Goal: Complete application form

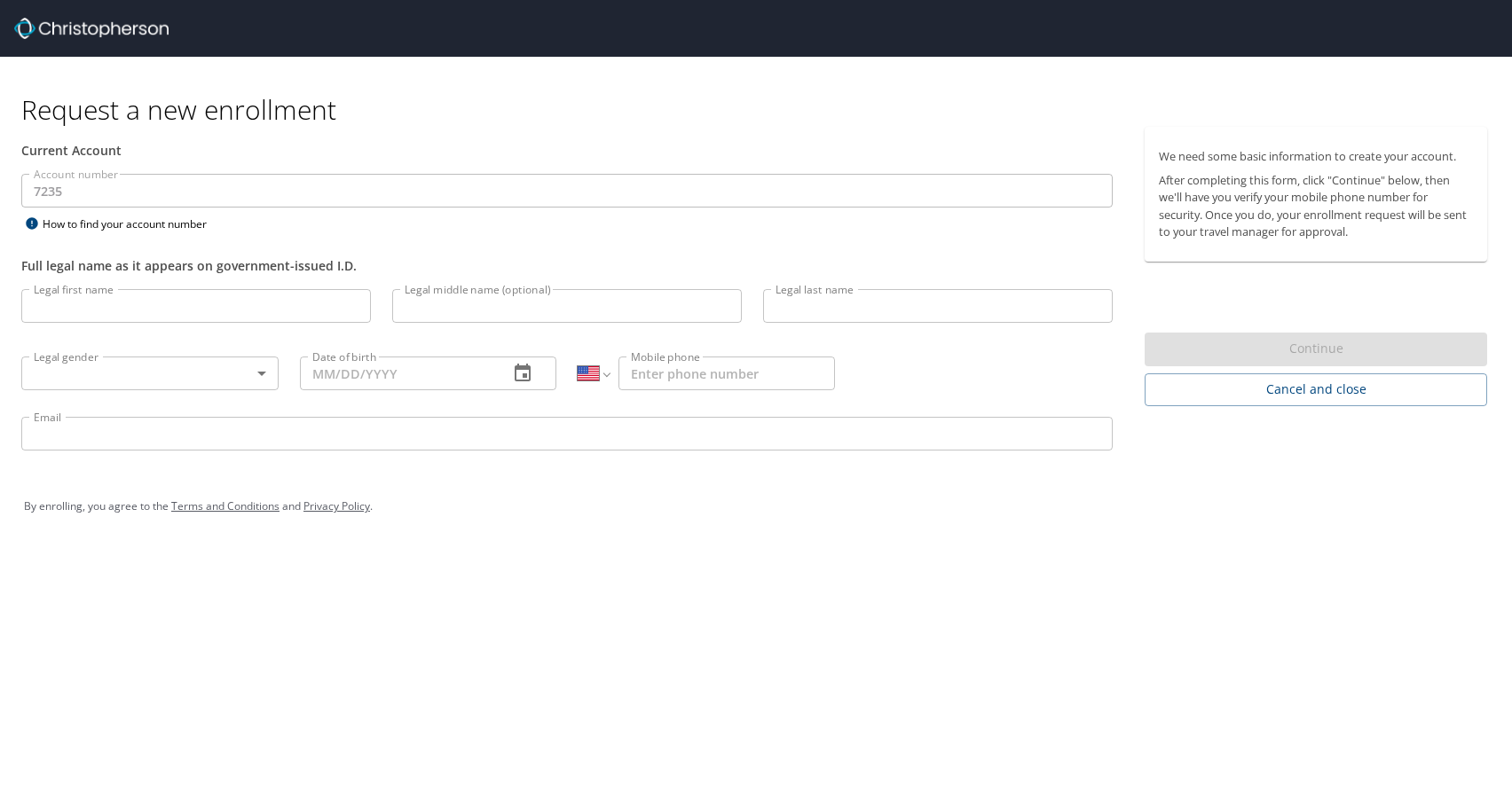
select select "US"
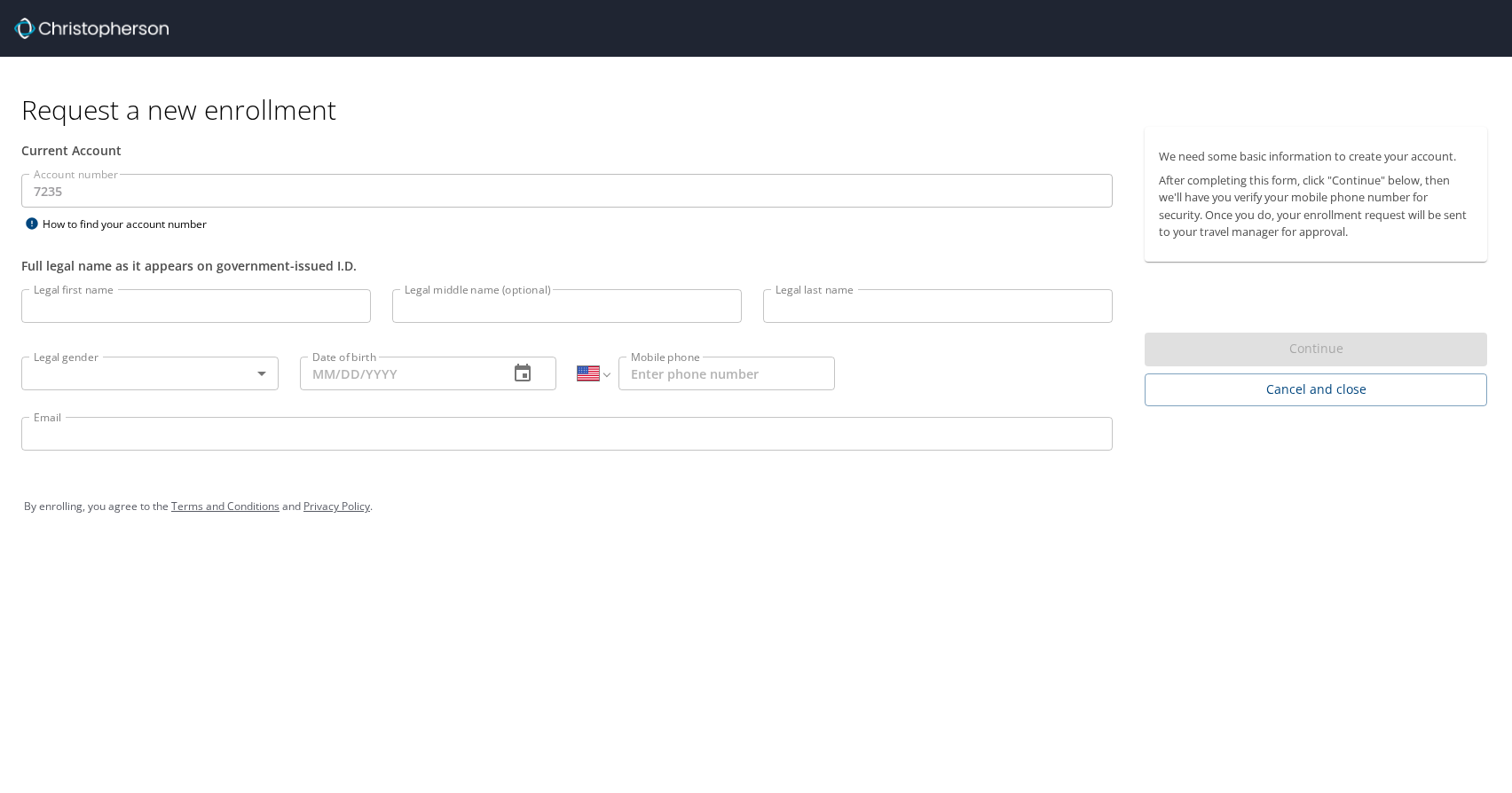
select select "US"
click at [209, 295] on input "Legal first name" at bounding box center [196, 306] width 349 height 33
type input "Gab"
type input "[PERSON_NAME]"
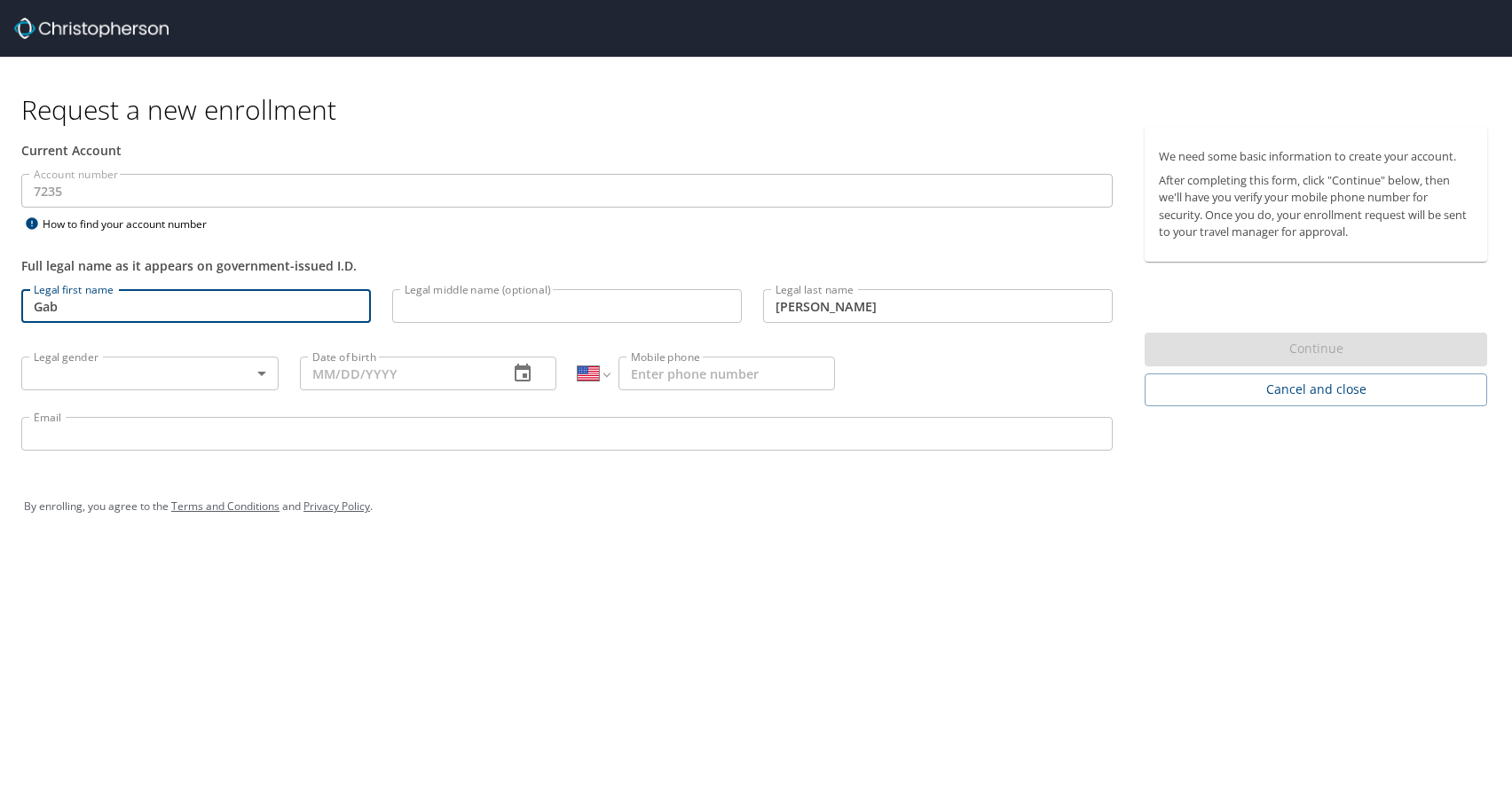
type input "[PHONE_NUMBER]"
type input "Gabriella"
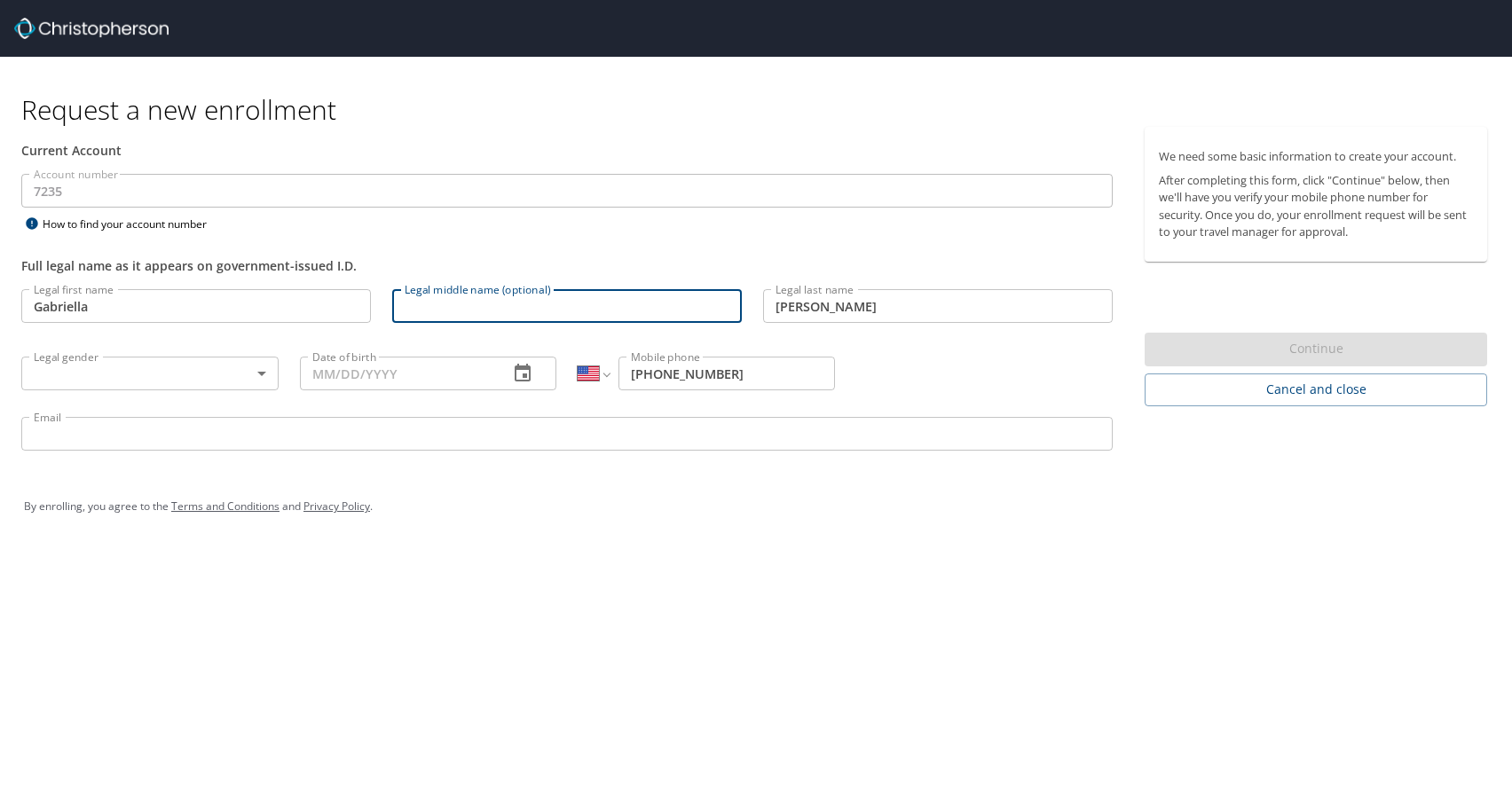
click at [628, 300] on input "Legal middle name (optional)" at bounding box center [567, 306] width 349 height 33
click at [151, 369] on body "Request a new enrollment Current Account Account number 7235 Account number How…" at bounding box center [756, 396] width 1512 height 793
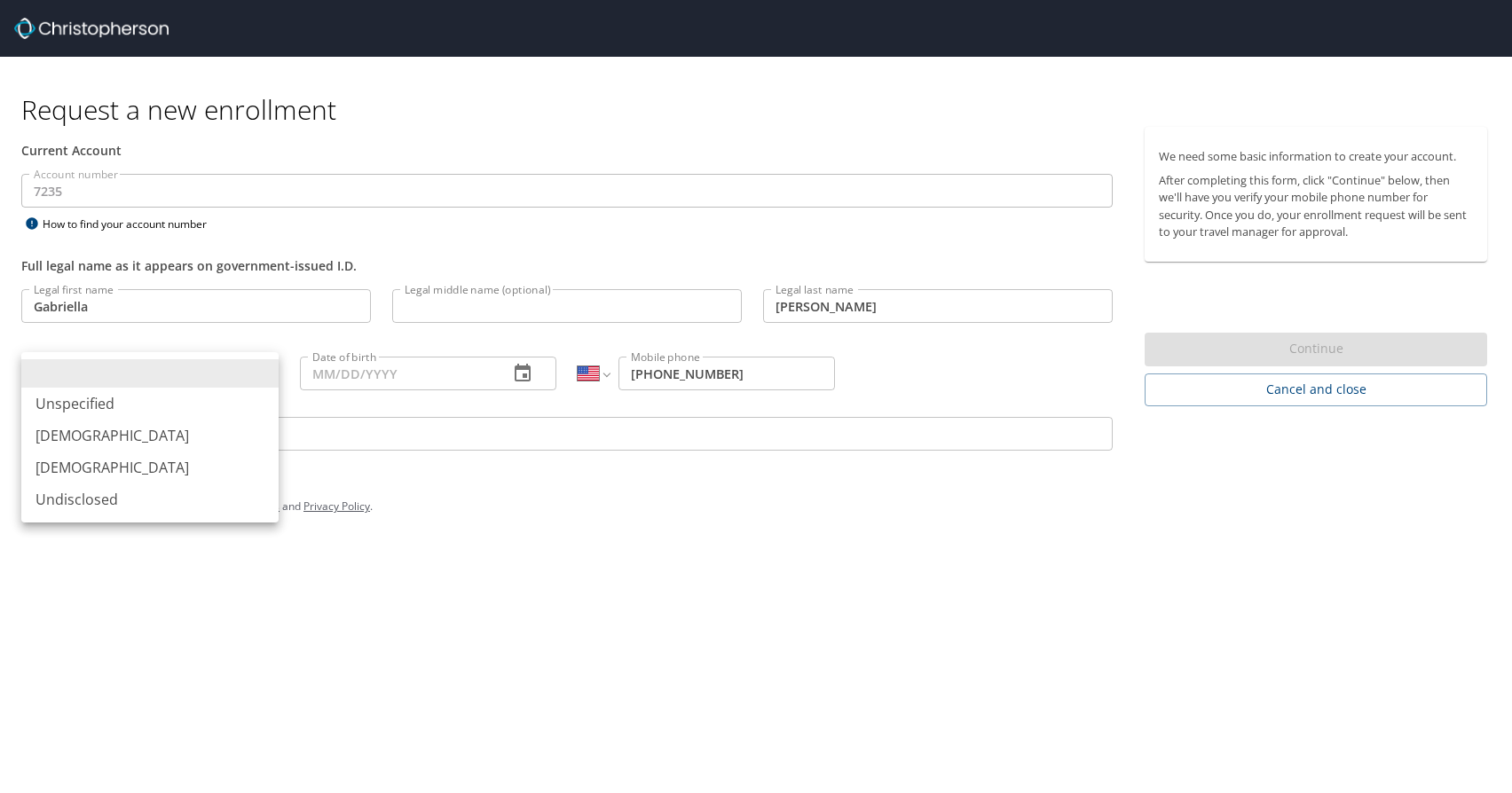
click at [131, 470] on li "[DEMOGRAPHIC_DATA]" at bounding box center [150, 468] width 257 height 32
type input "[DEMOGRAPHIC_DATA]"
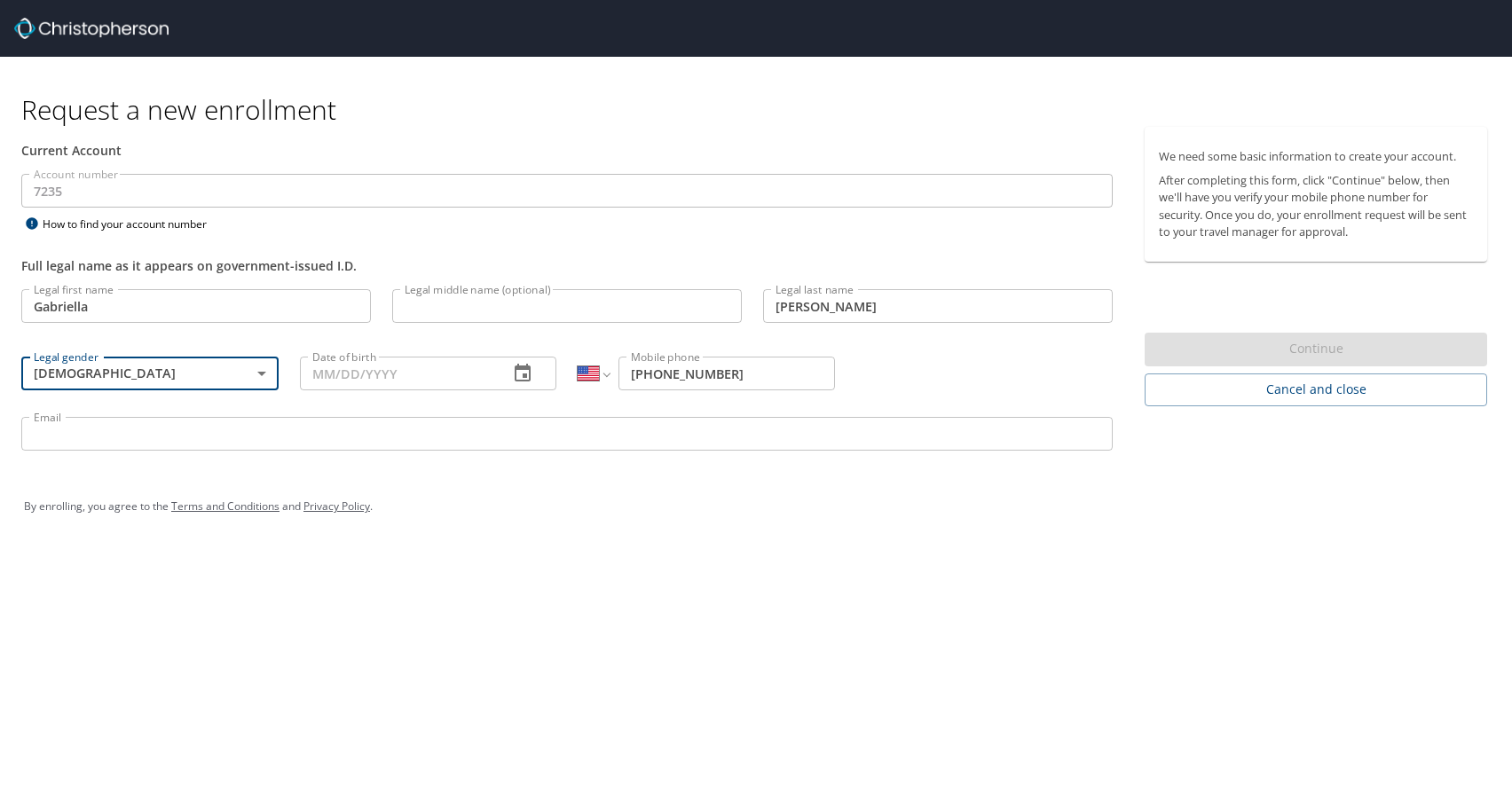
click at [408, 372] on input "Date of birth" at bounding box center [396, 373] width 195 height 33
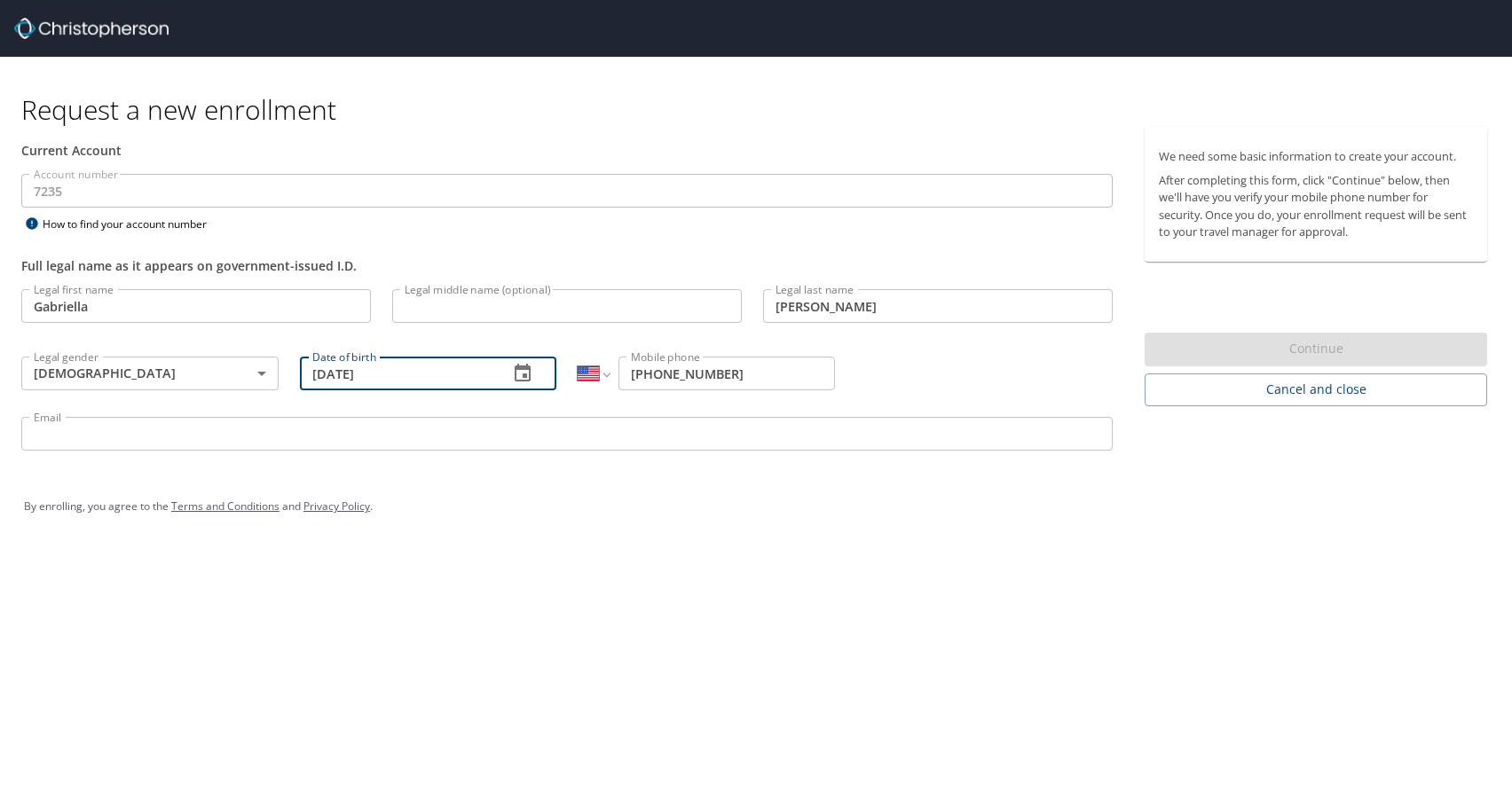
type input "[DATE]"
click at [481, 424] on input "Email" at bounding box center [567, 433] width 1091 height 33
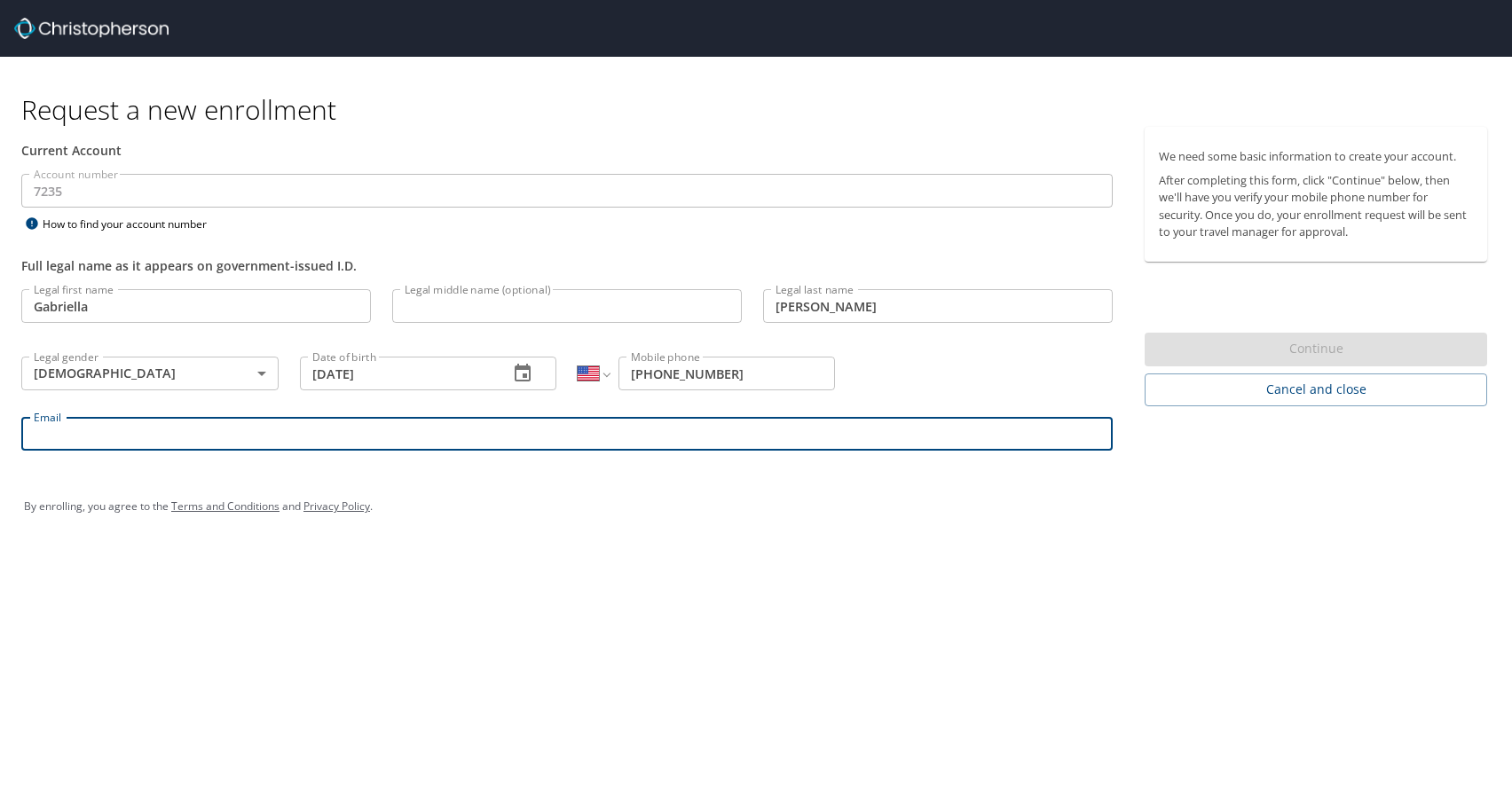
type input "[EMAIL_ADDRESS][DOMAIN_NAME]"
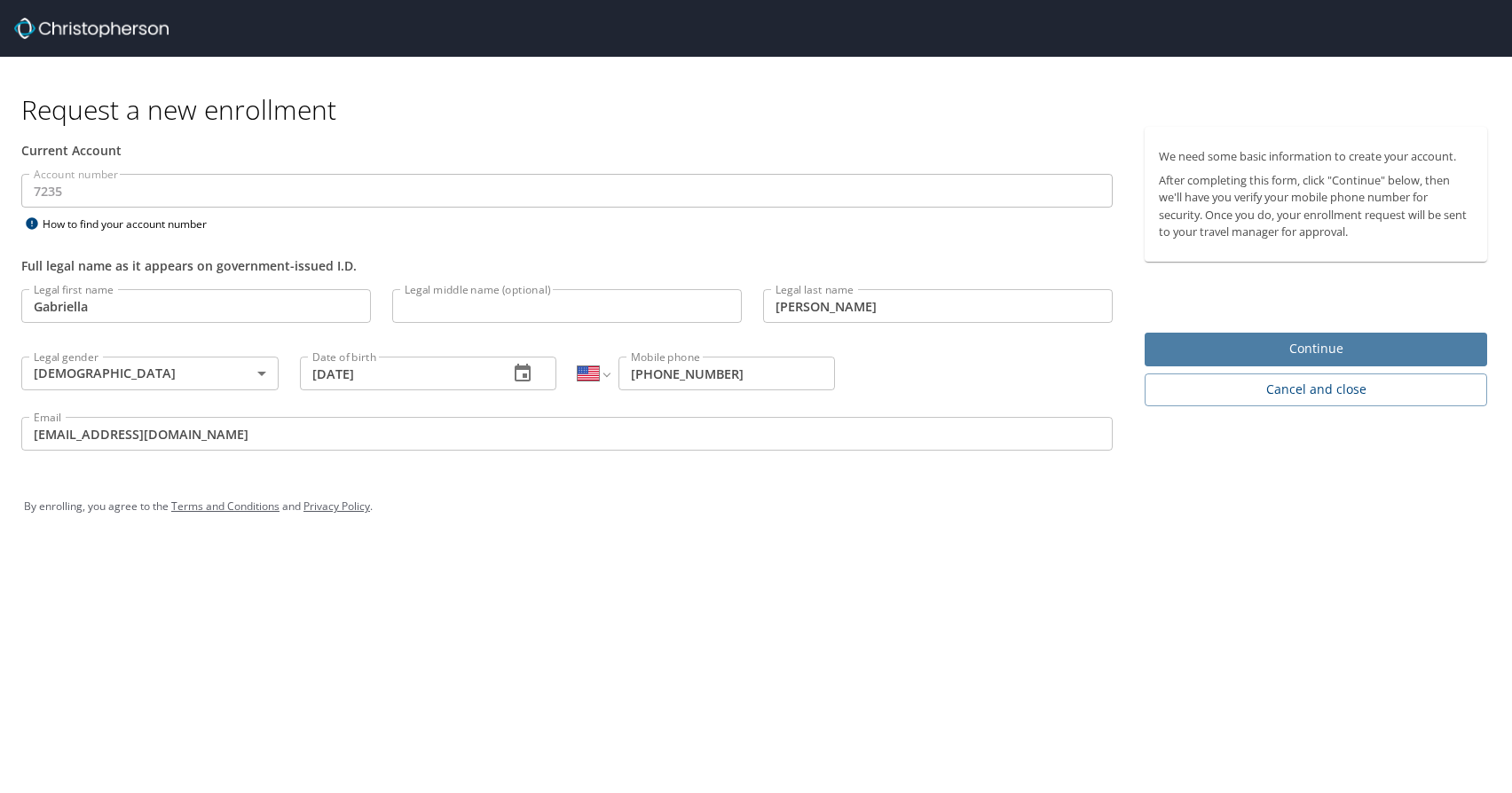
click at [1208, 345] on span "Continue" at bounding box center [1316, 349] width 314 height 22
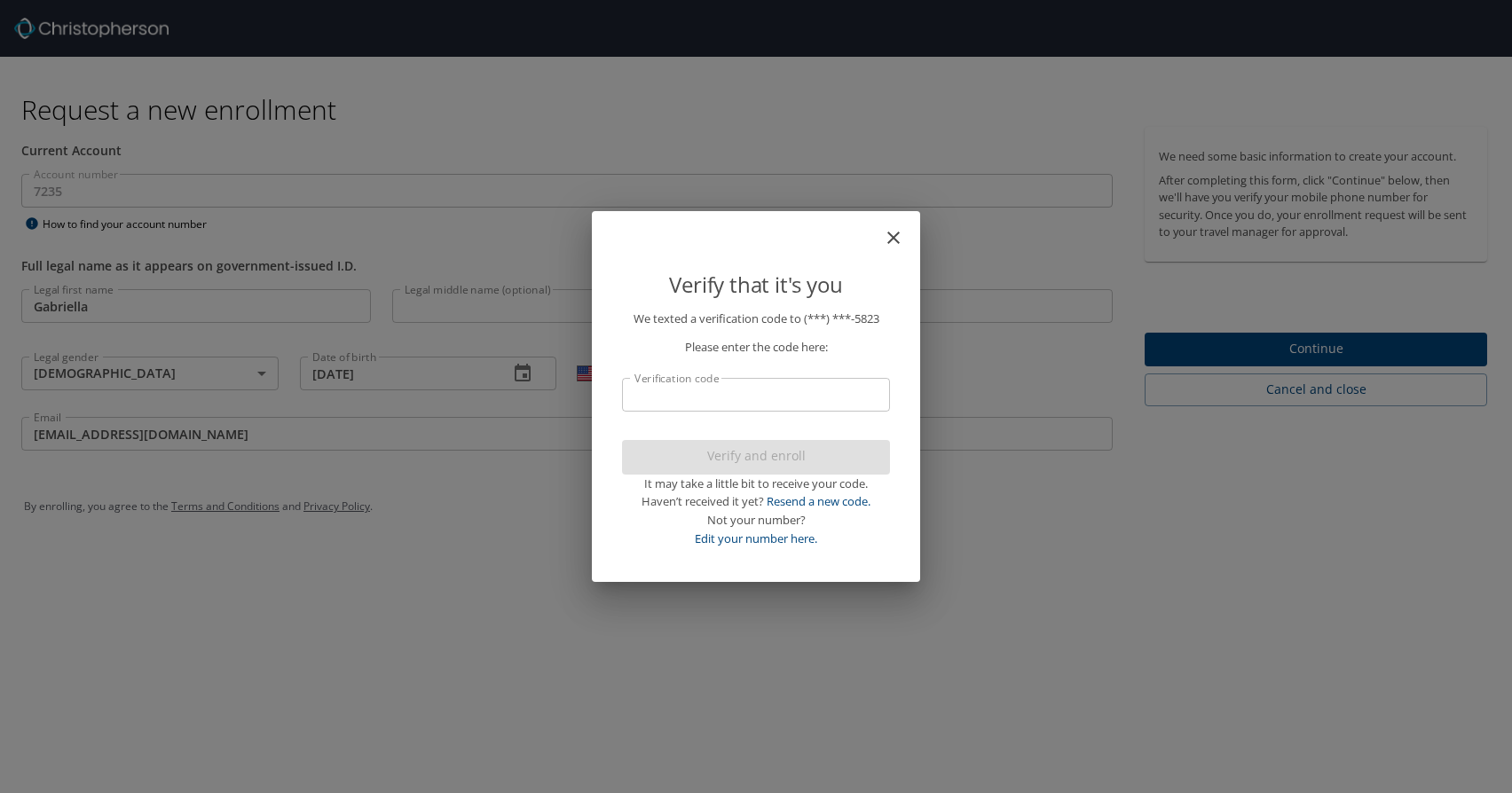
click at [850, 395] on input "Verification code" at bounding box center [756, 395] width 268 height 33
paste input "143356"
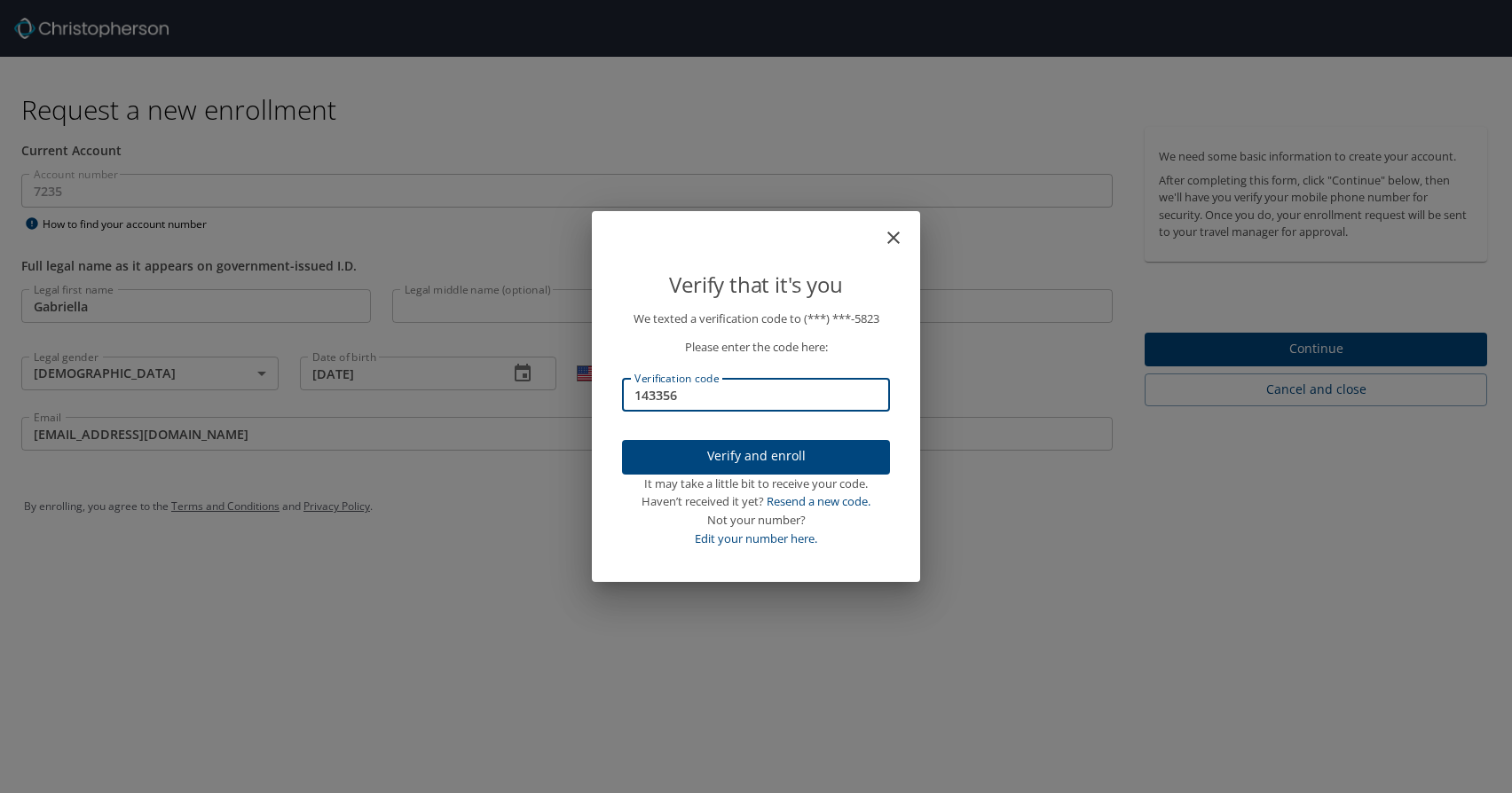
type input "143356"
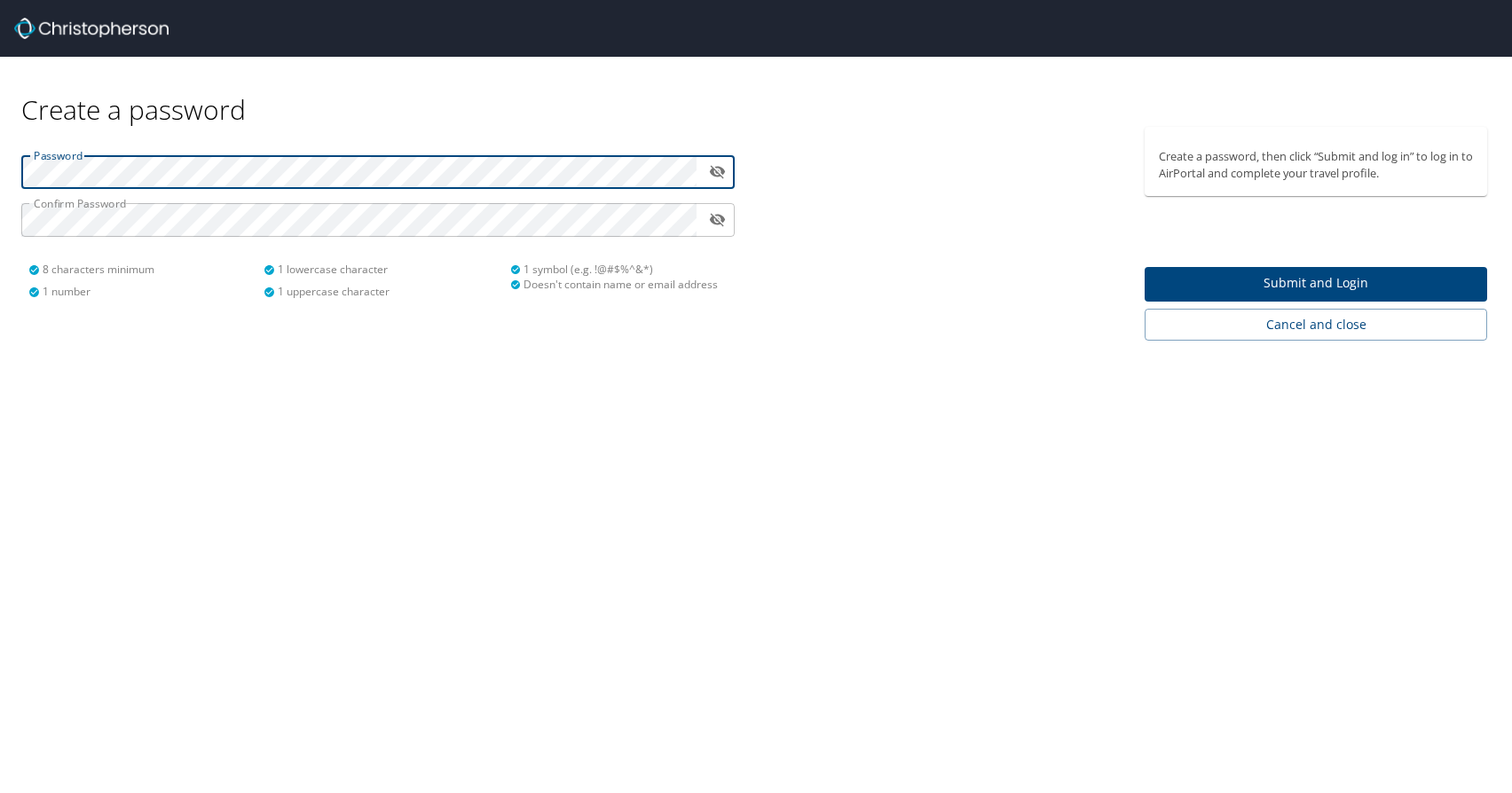
click at [1276, 277] on span "Submit and Login" at bounding box center [1316, 284] width 314 height 22
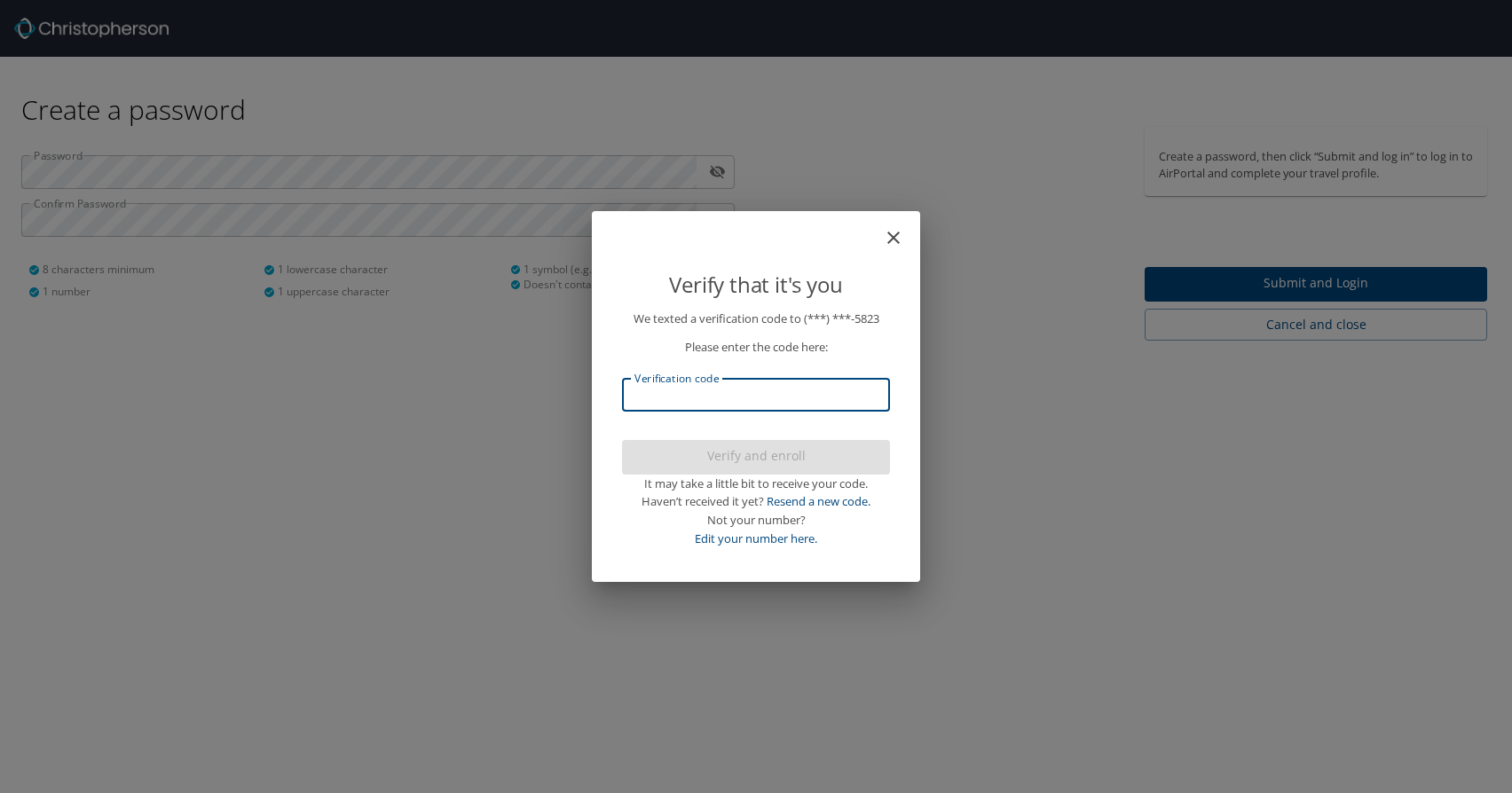
click at [841, 404] on input "Verification code" at bounding box center [756, 395] width 268 height 33
paste input "640842"
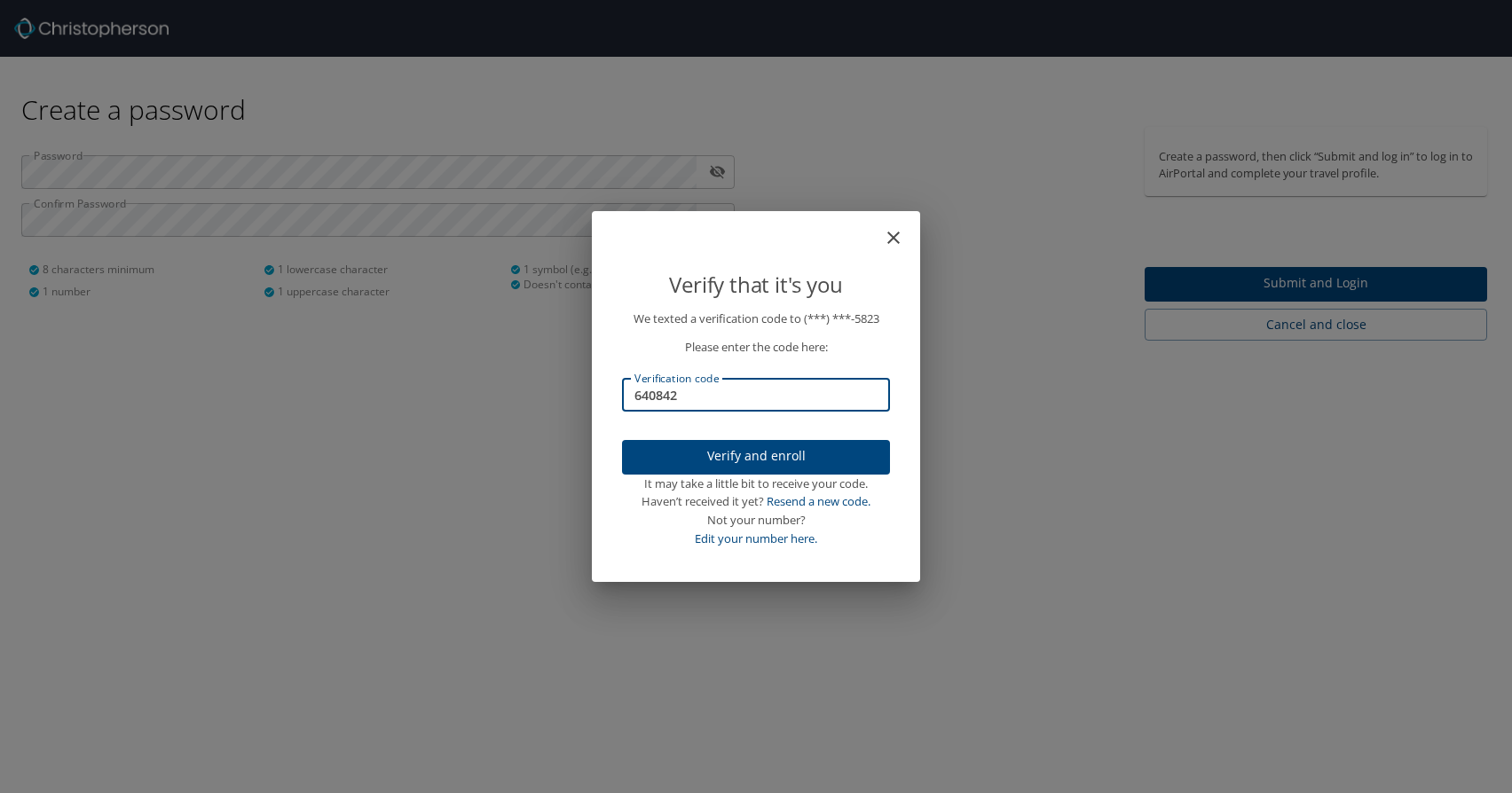
type input "640842"
click at [838, 463] on span "Verify and enroll" at bounding box center [755, 457] width 239 height 22
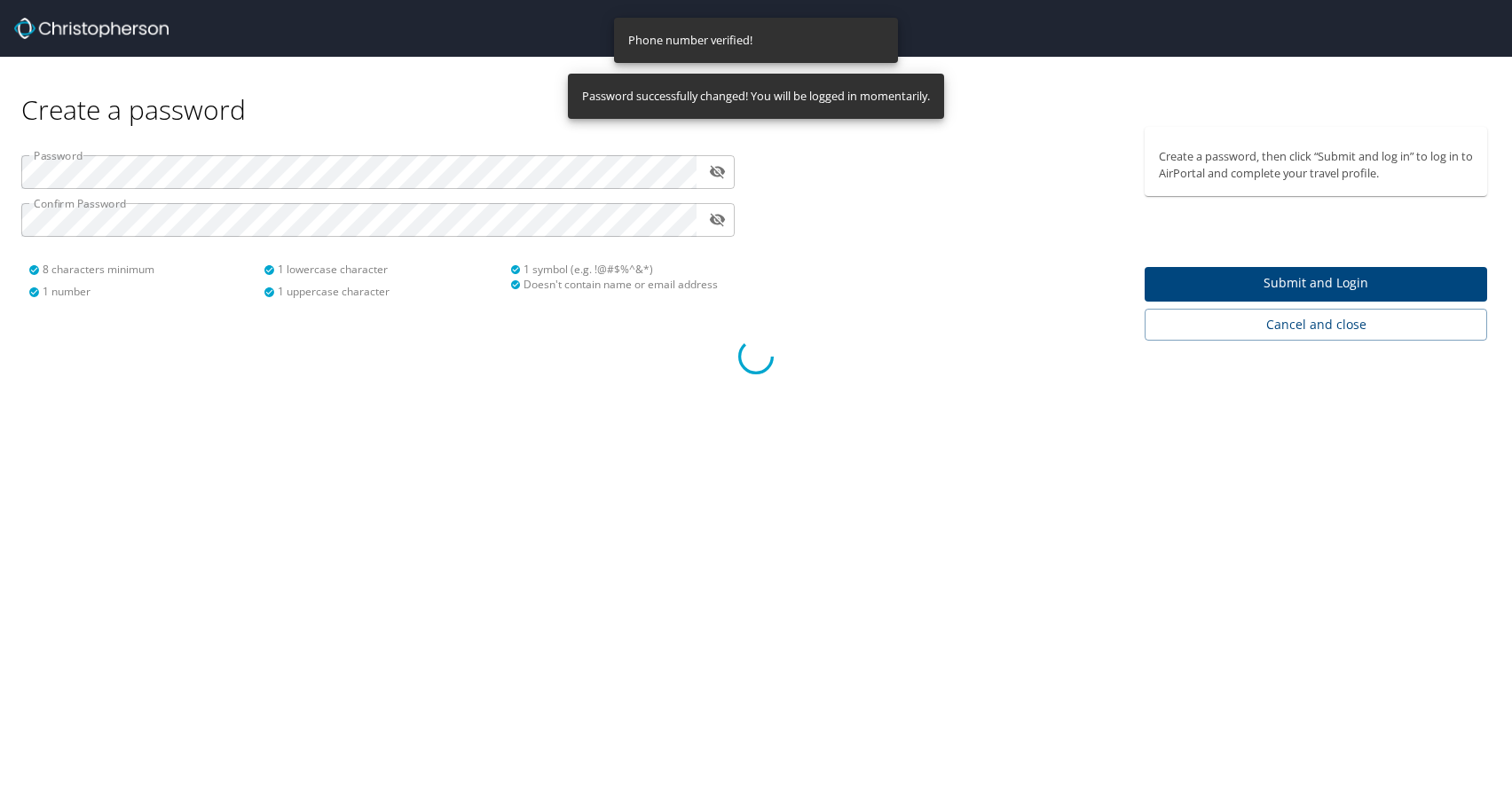
select select "US"
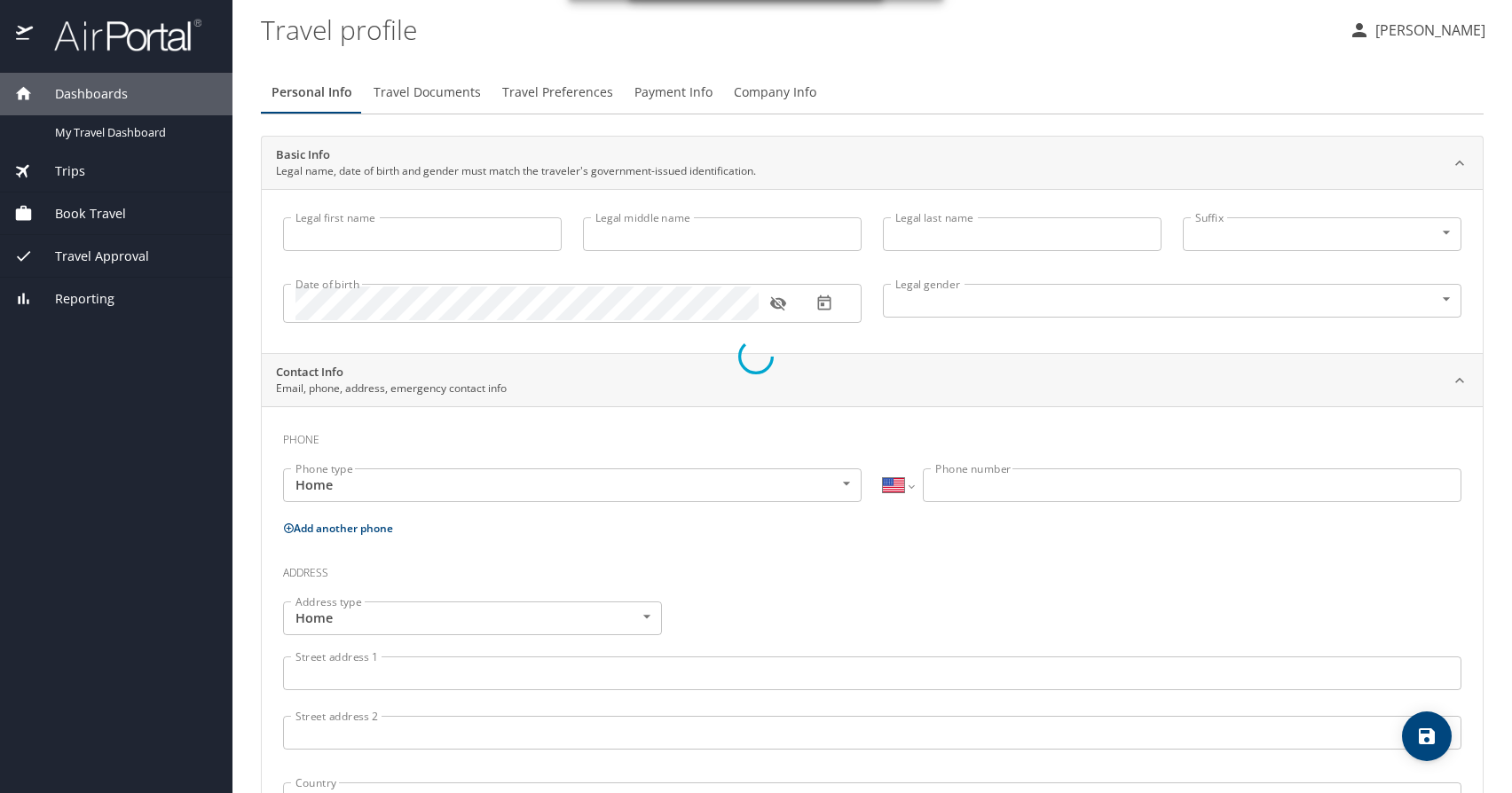
type input "Gabriella"
type input "[PERSON_NAME]"
type input "[DEMOGRAPHIC_DATA]"
select select "US"
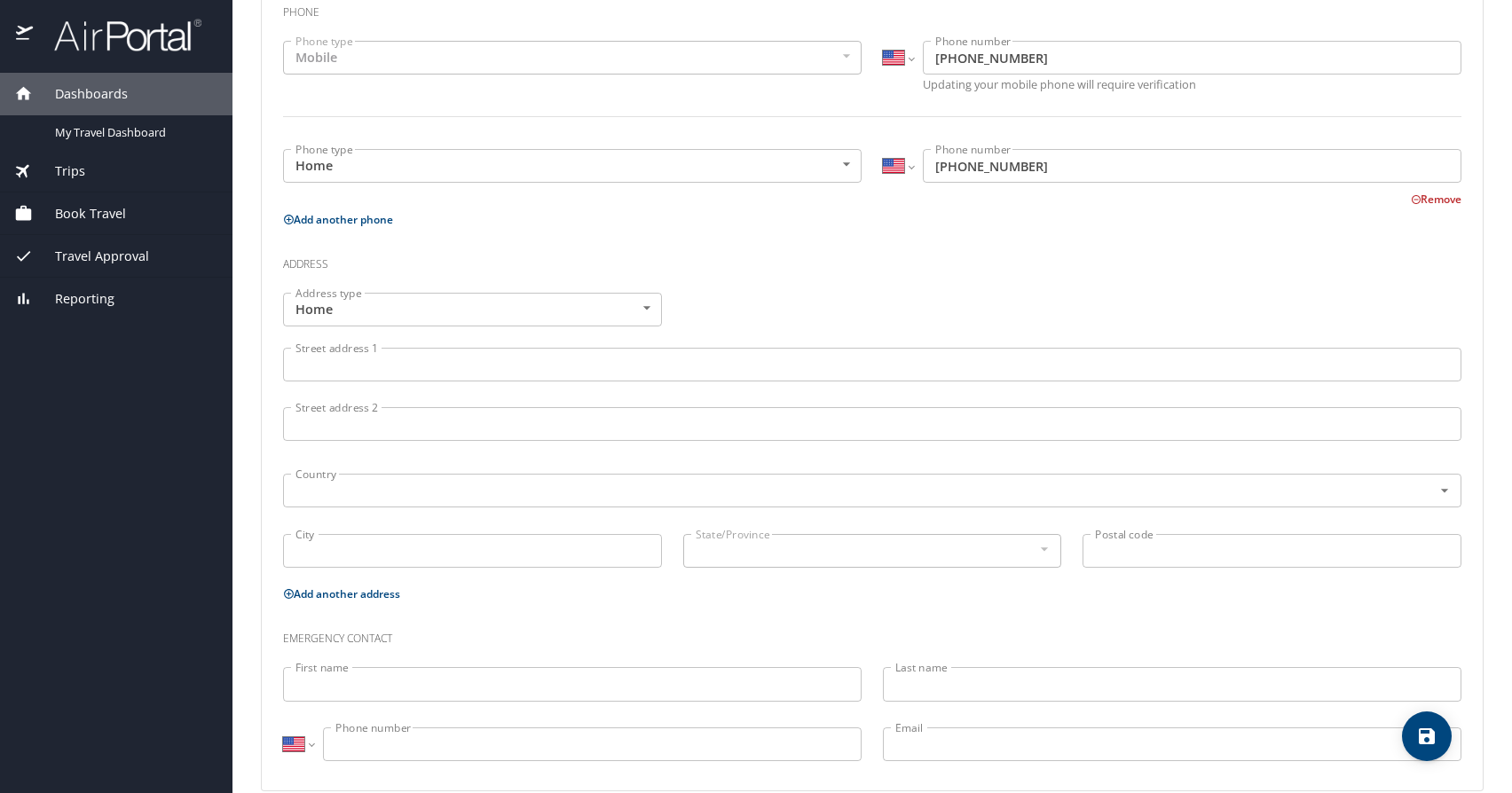
scroll to position [453, 0]
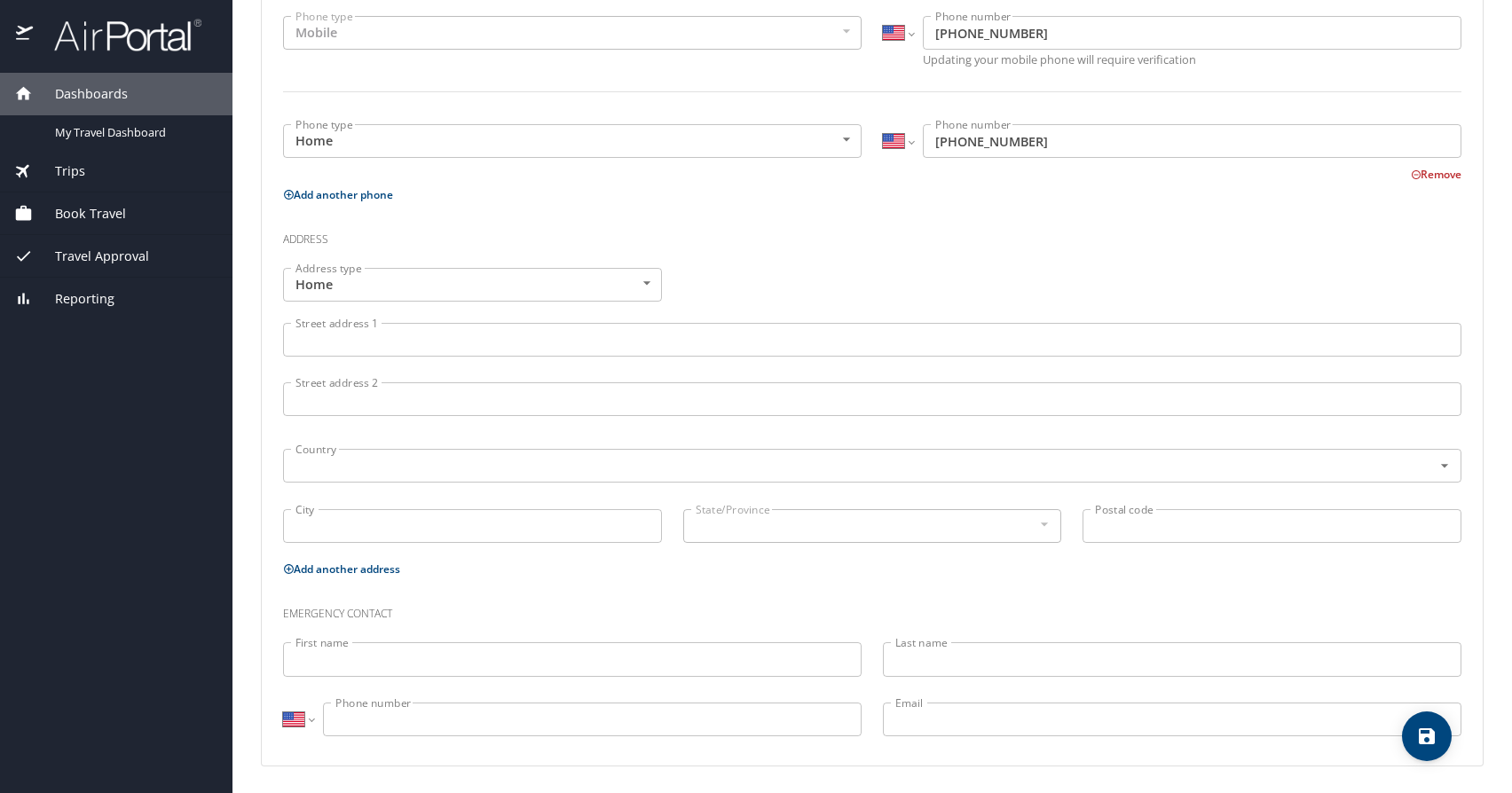
click at [395, 343] on input "Street address 1" at bounding box center [872, 339] width 1178 height 33
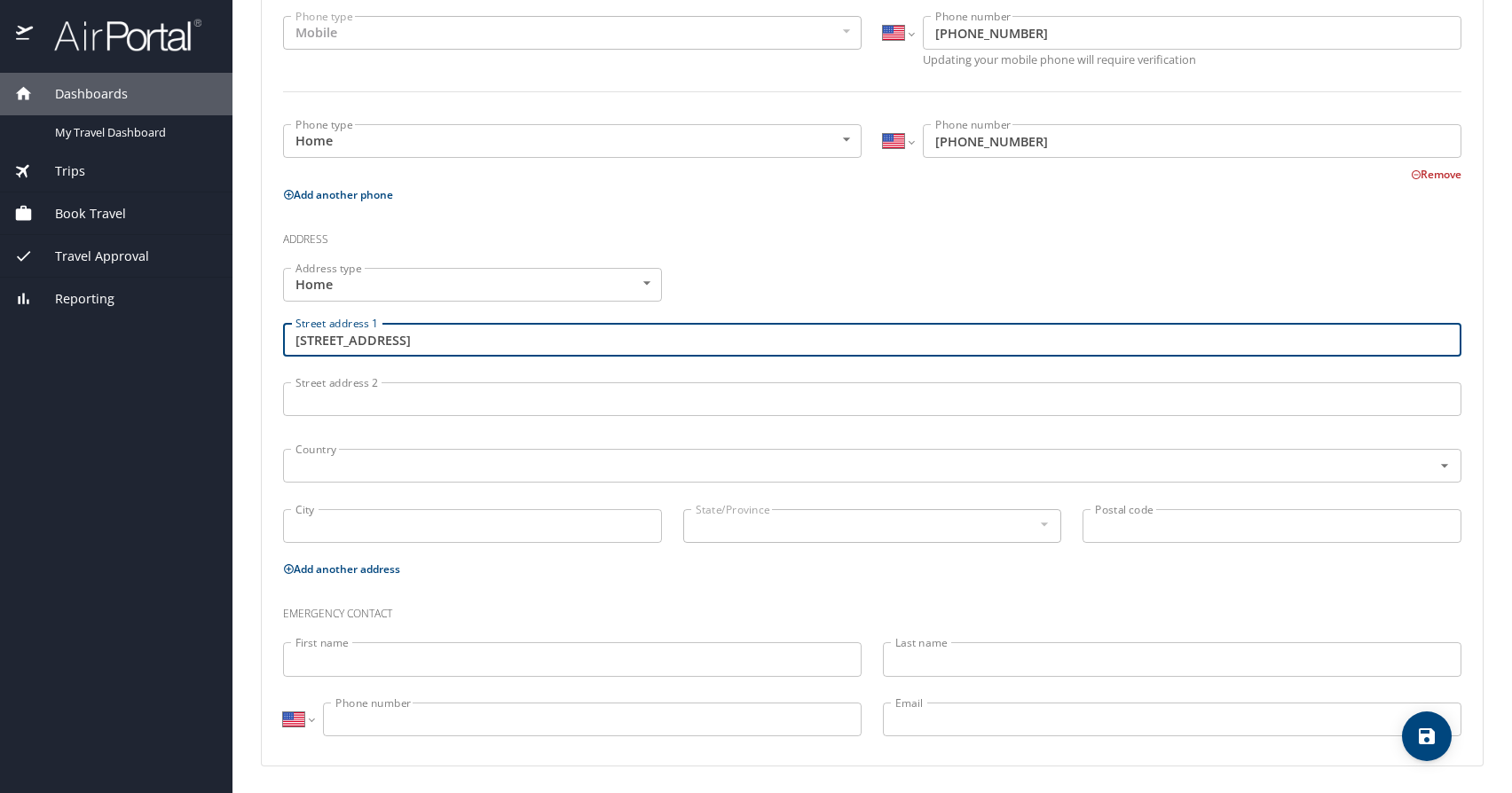
type input "5445 SW 150th CT"
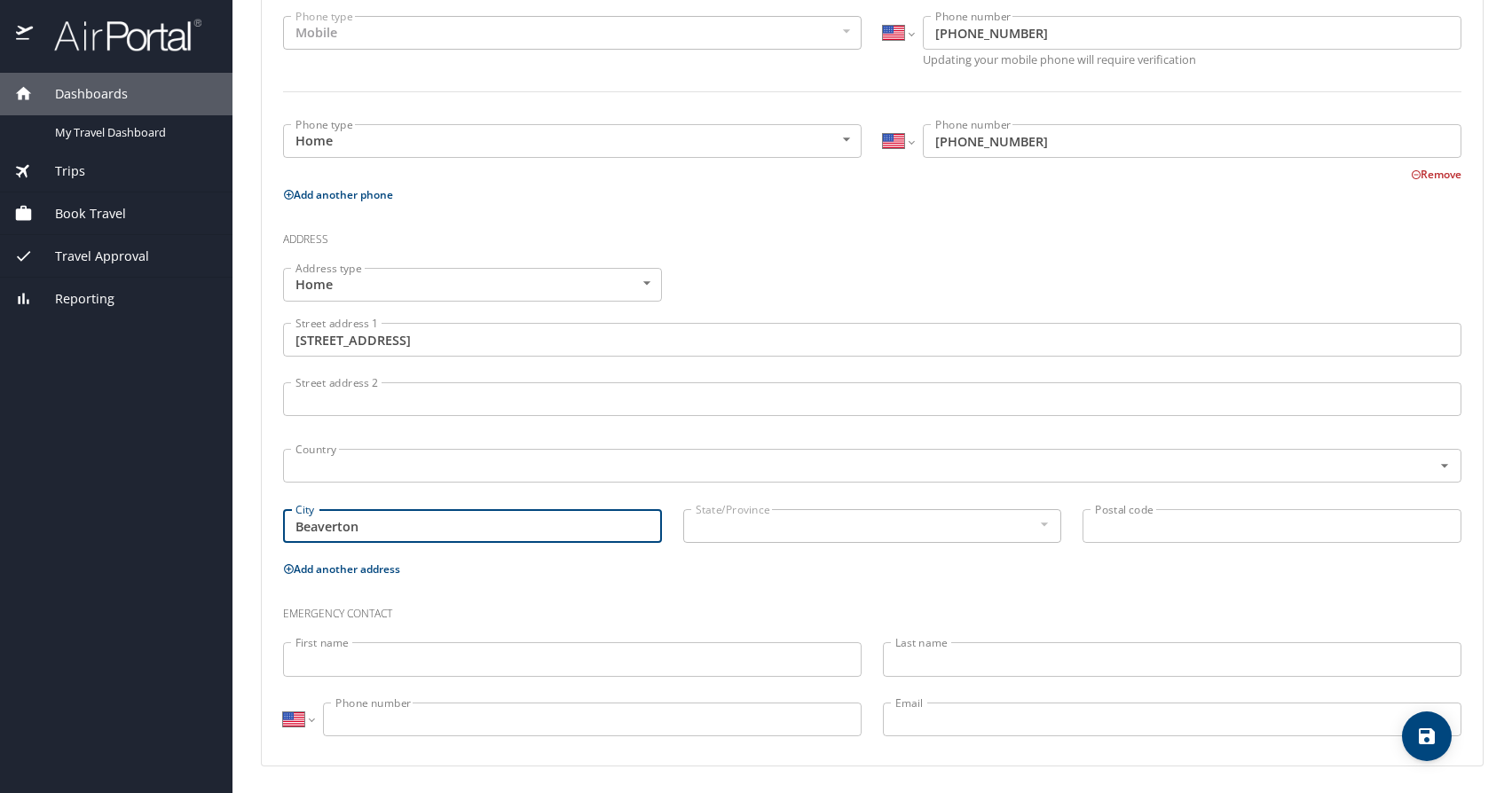
type input "Beaverton"
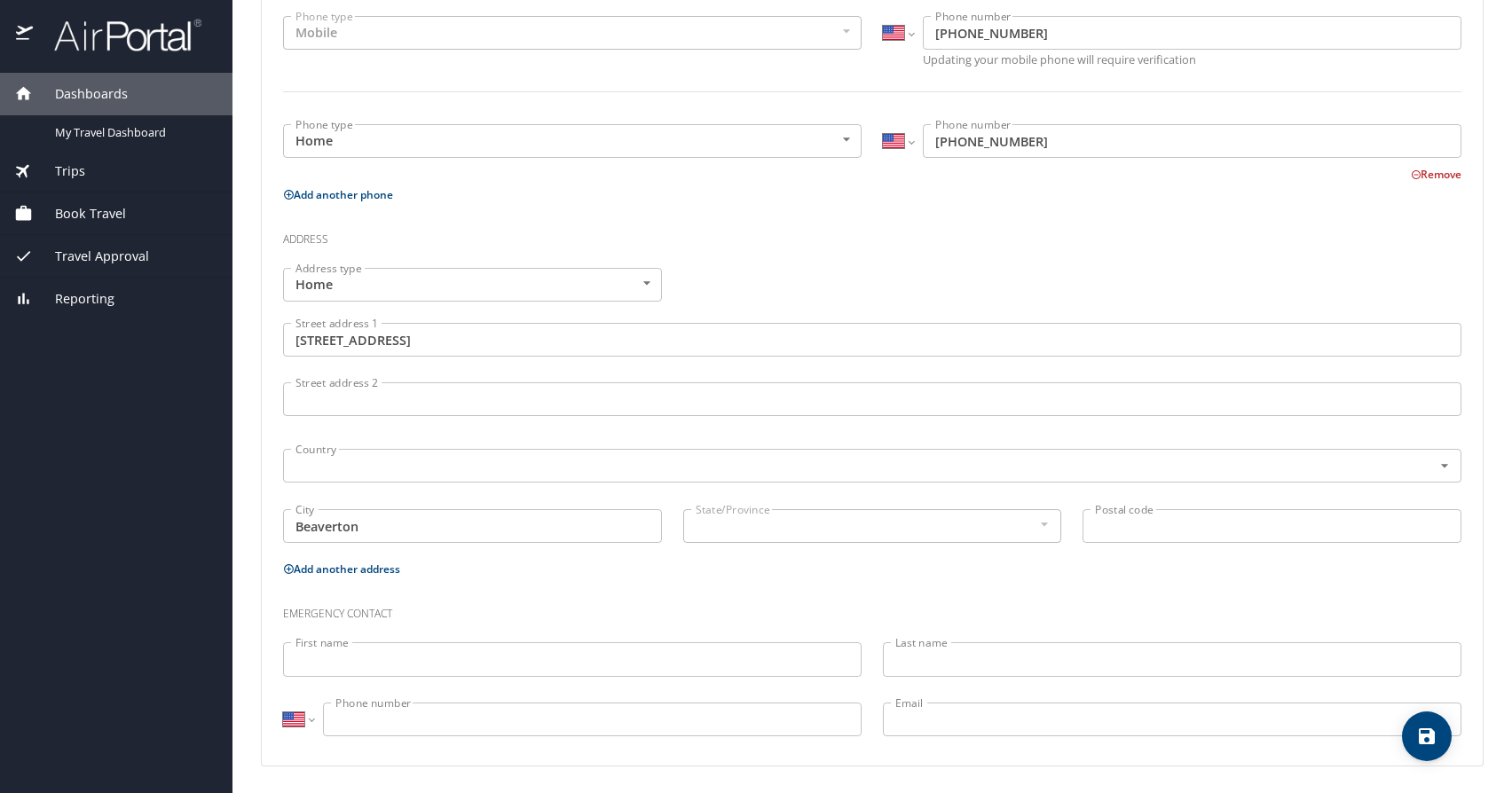
click at [1052, 529] on div at bounding box center [1043, 524] width 19 height 21
click at [1158, 527] on input "Postal code" at bounding box center [1272, 526] width 379 height 33
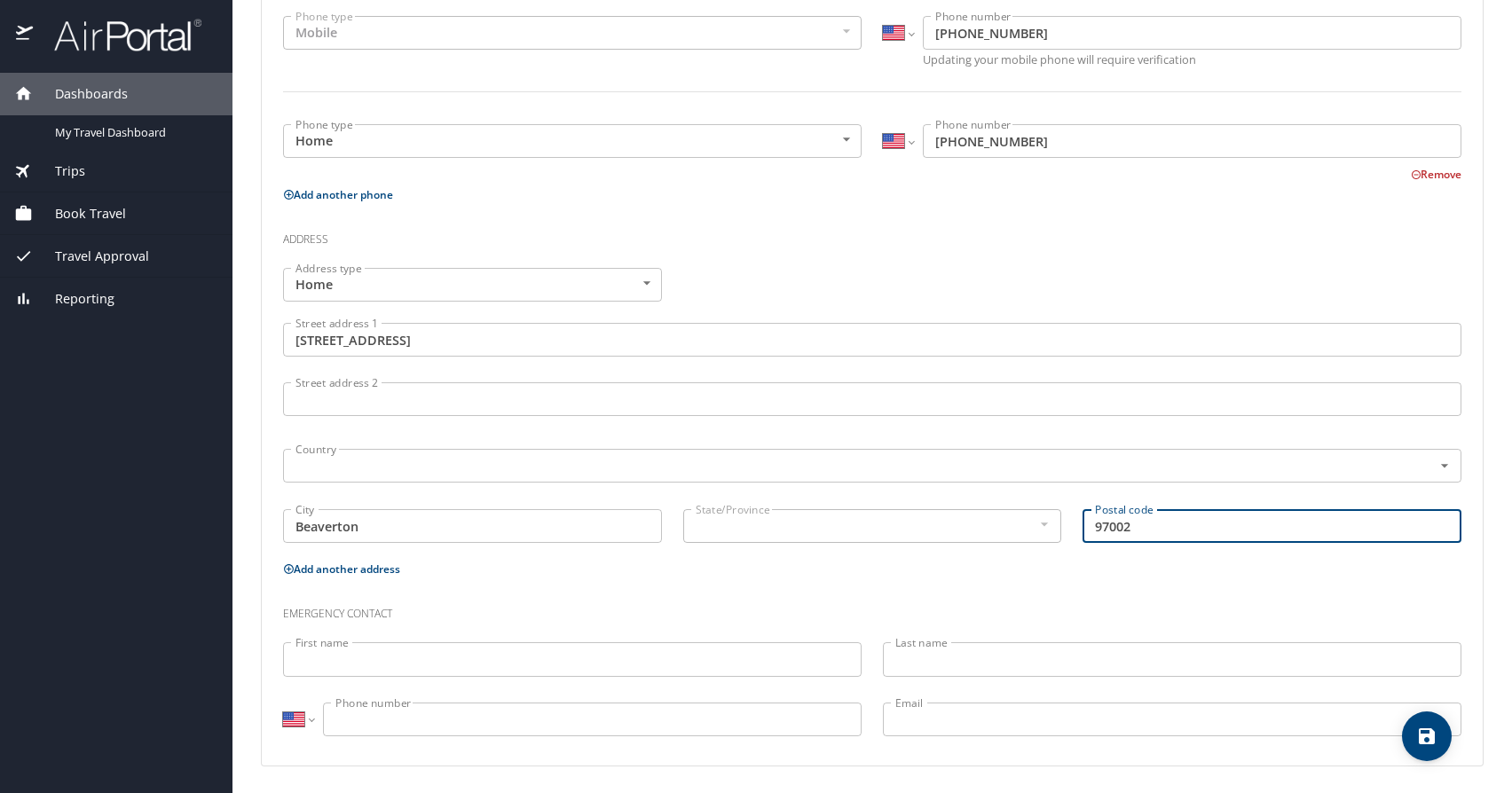
type input "97002"
click at [767, 659] on input "First name" at bounding box center [572, 659] width 579 height 33
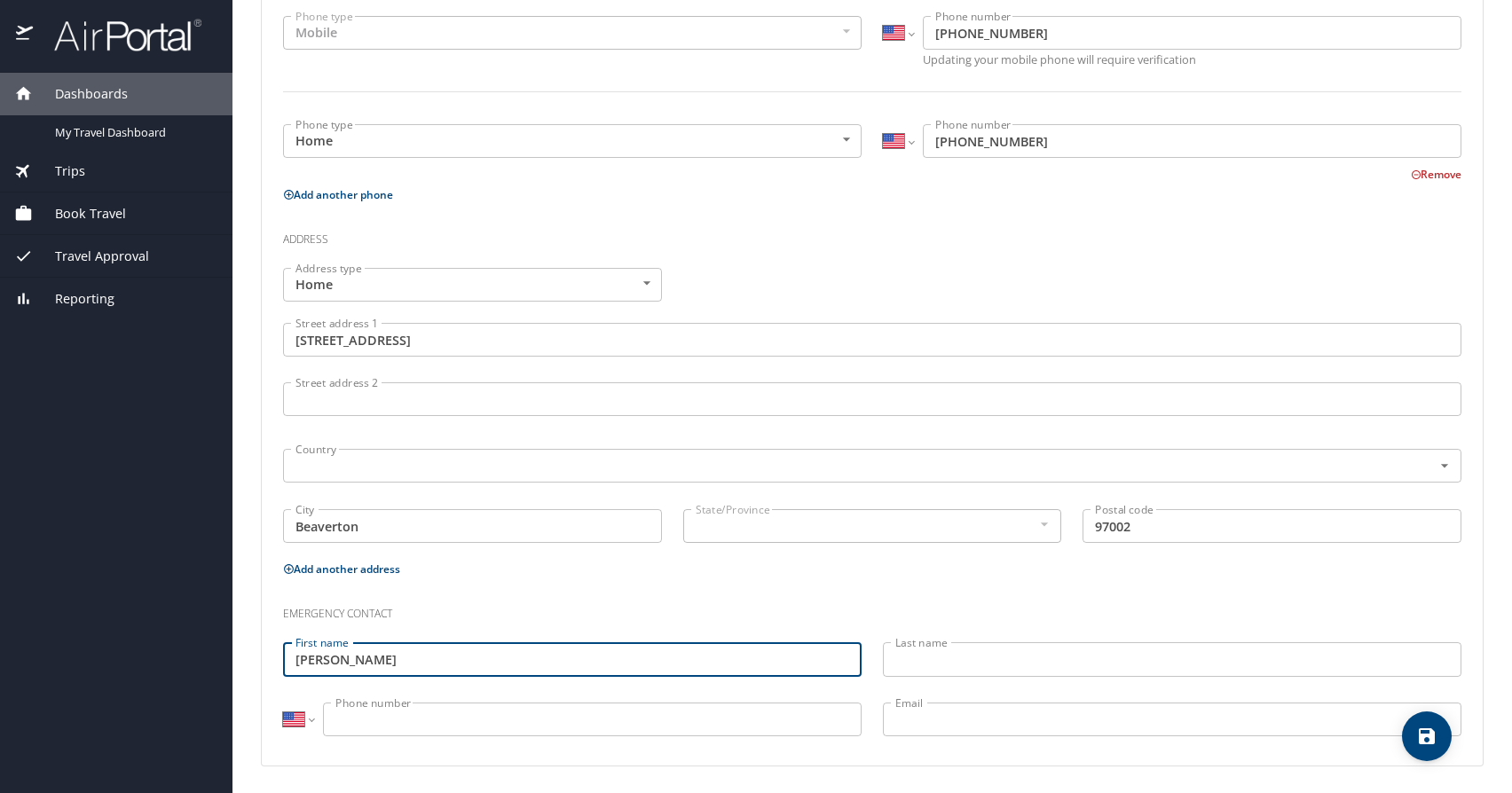
type input "Araceli"
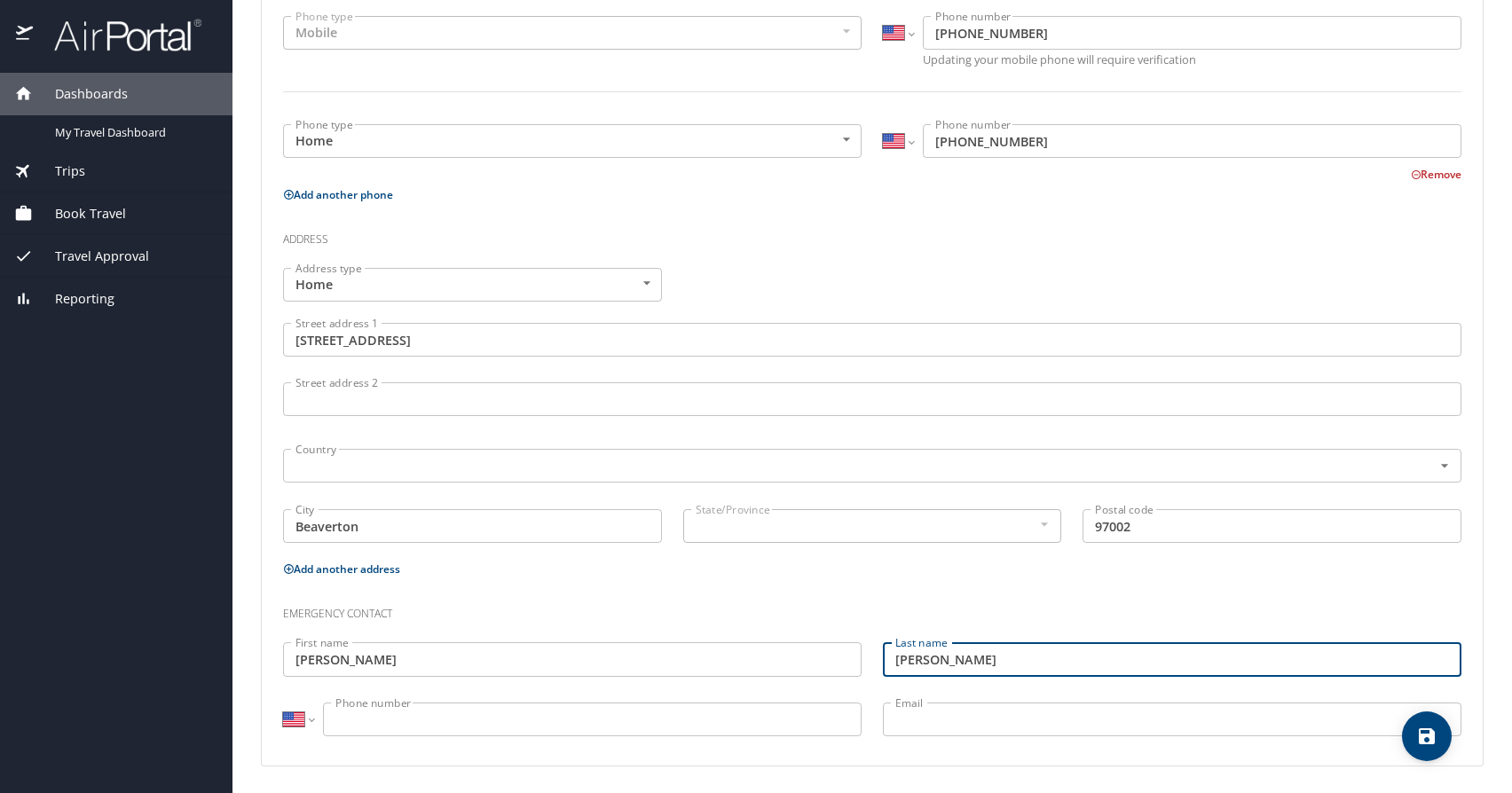
type input "Gaytan"
click at [714, 724] on input "Phone number" at bounding box center [591, 719] width 539 height 33
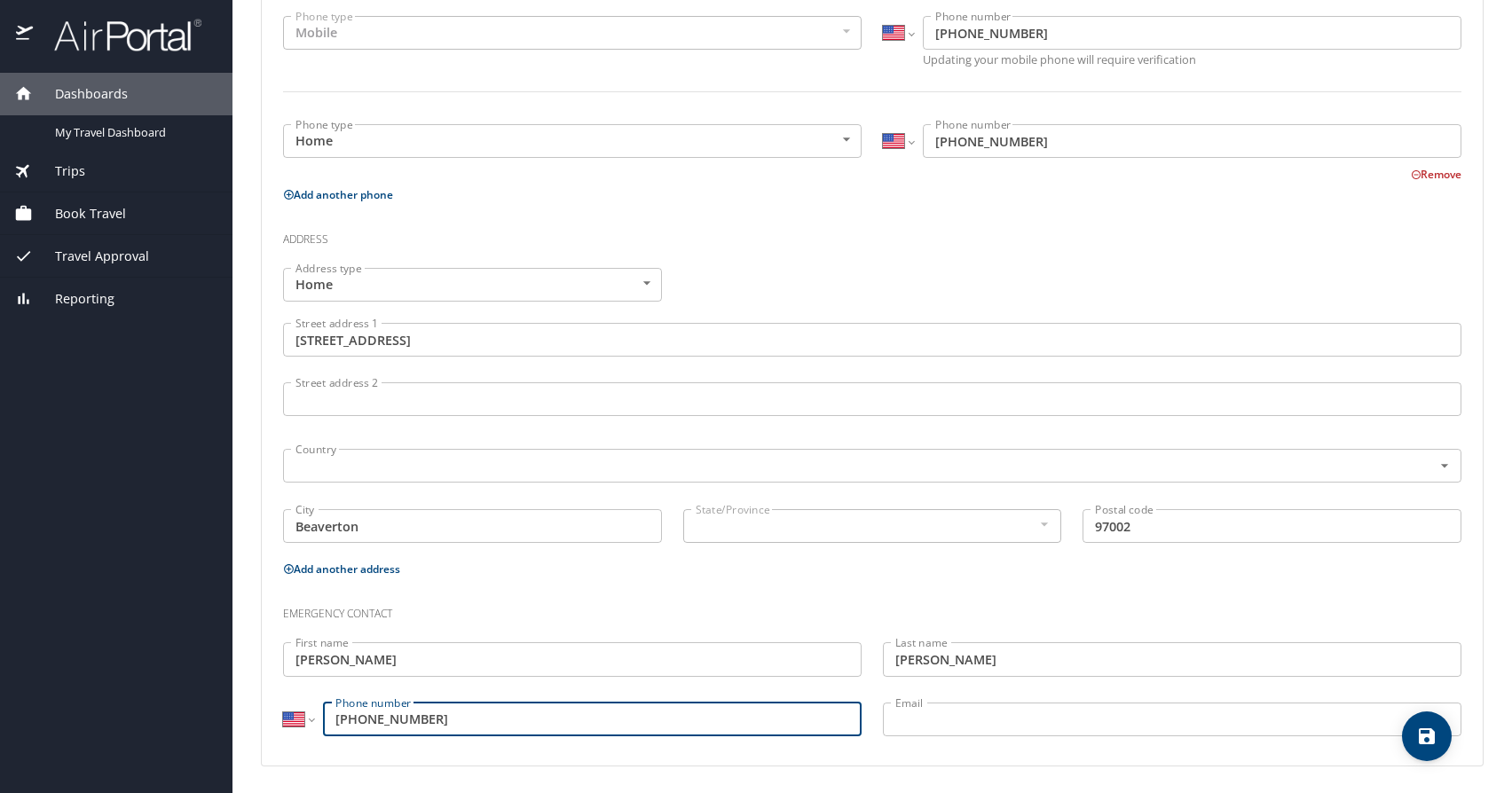
type input "(503) 869-0936"
click at [1055, 727] on input "Email" at bounding box center [1172, 719] width 579 height 33
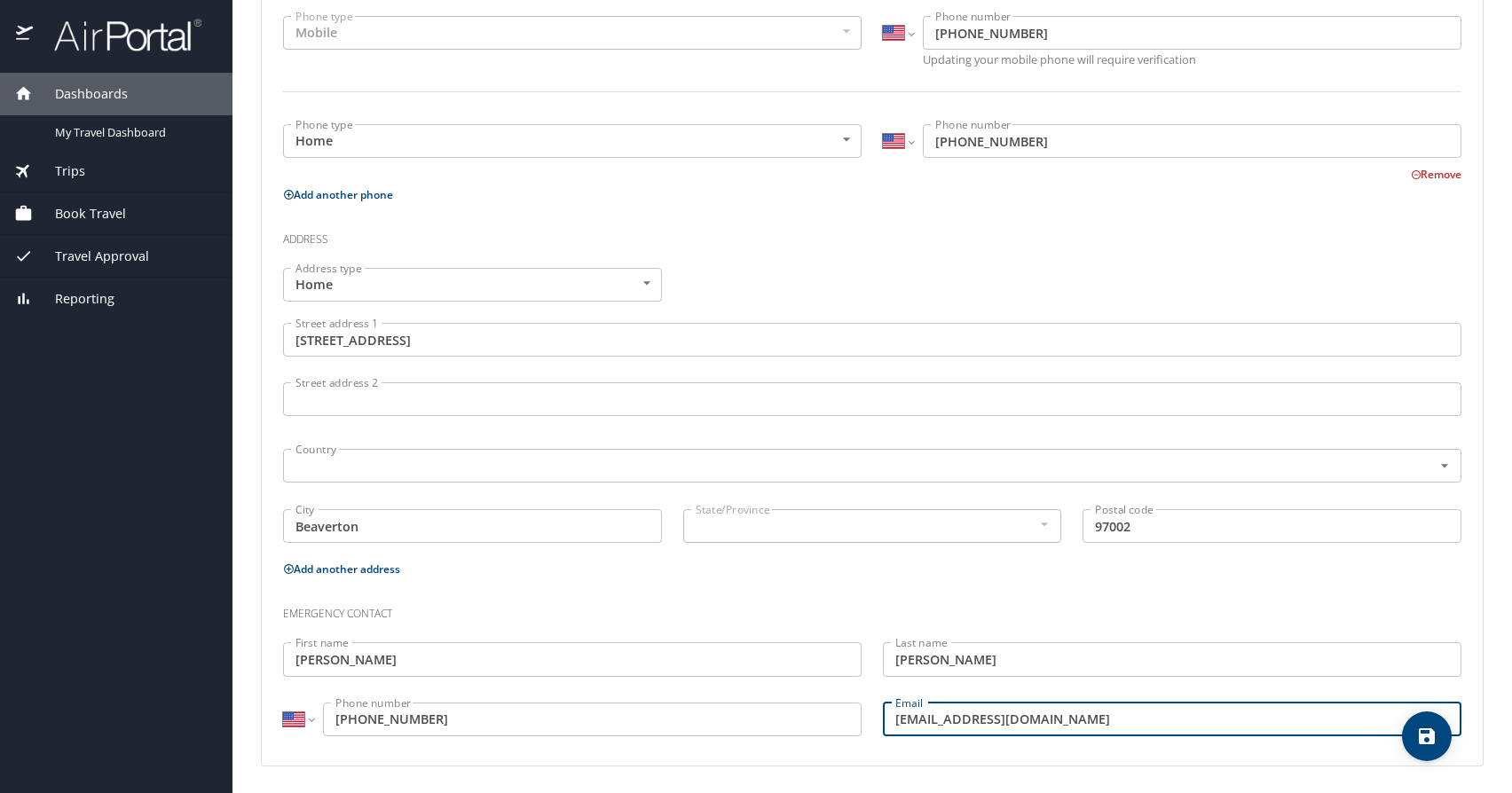
type input "agaytan@vgmhc.org"
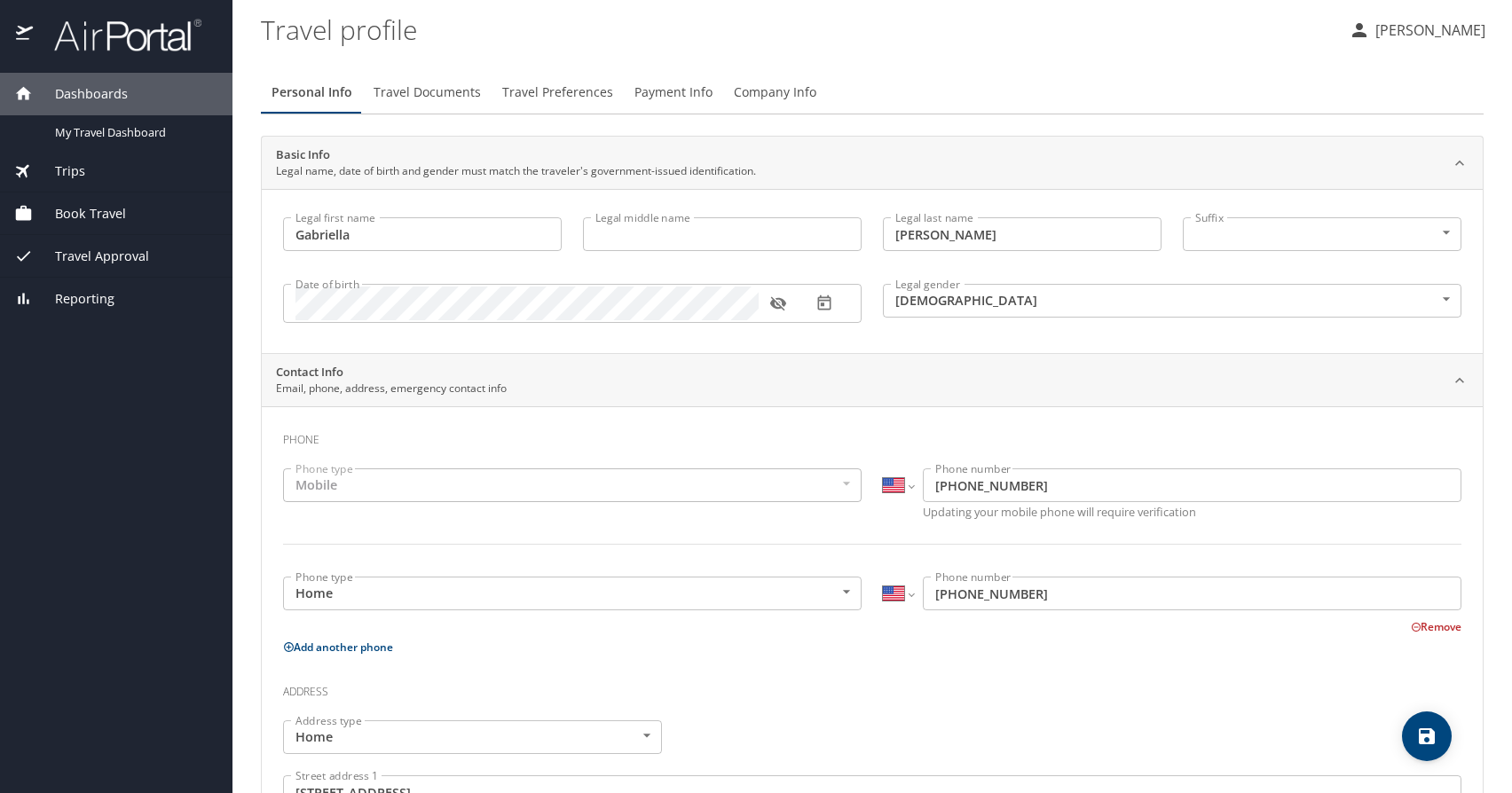
click at [409, 95] on span "Travel Documents" at bounding box center [427, 92] width 107 height 22
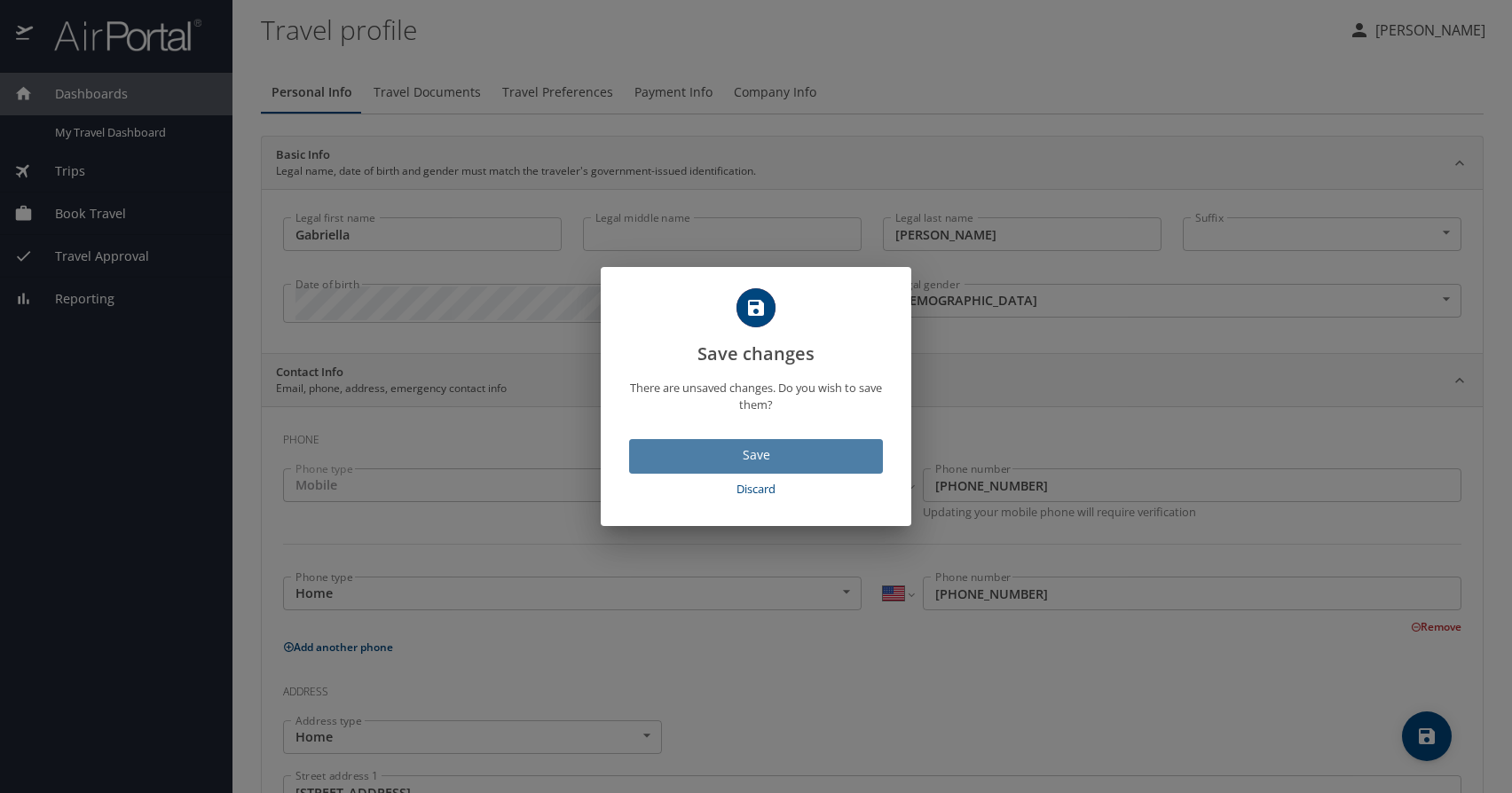
click at [726, 450] on span "Save" at bounding box center [756, 456] width 226 height 22
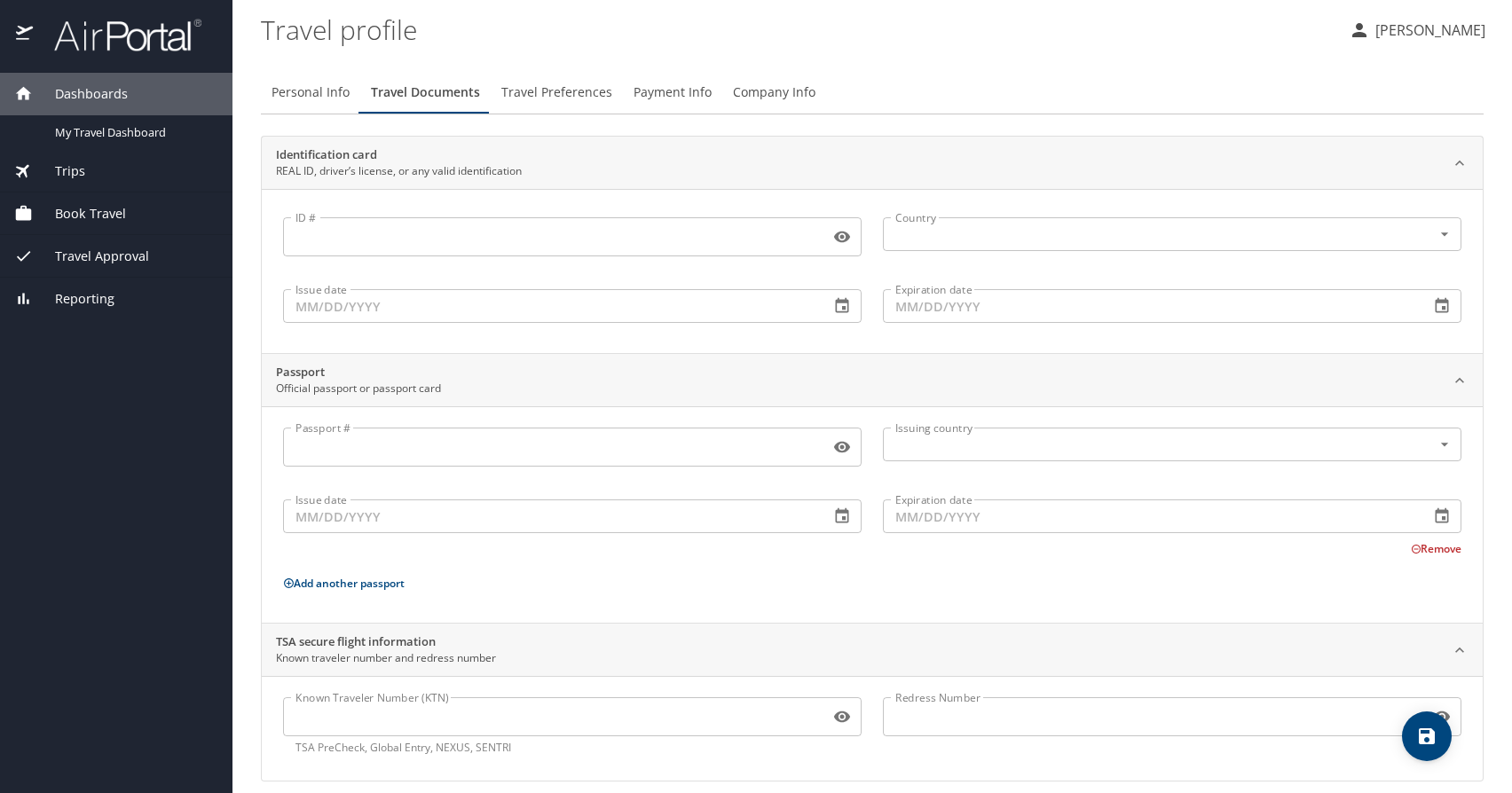
click at [671, 241] on input "ID #" at bounding box center [553, 237] width 540 height 33
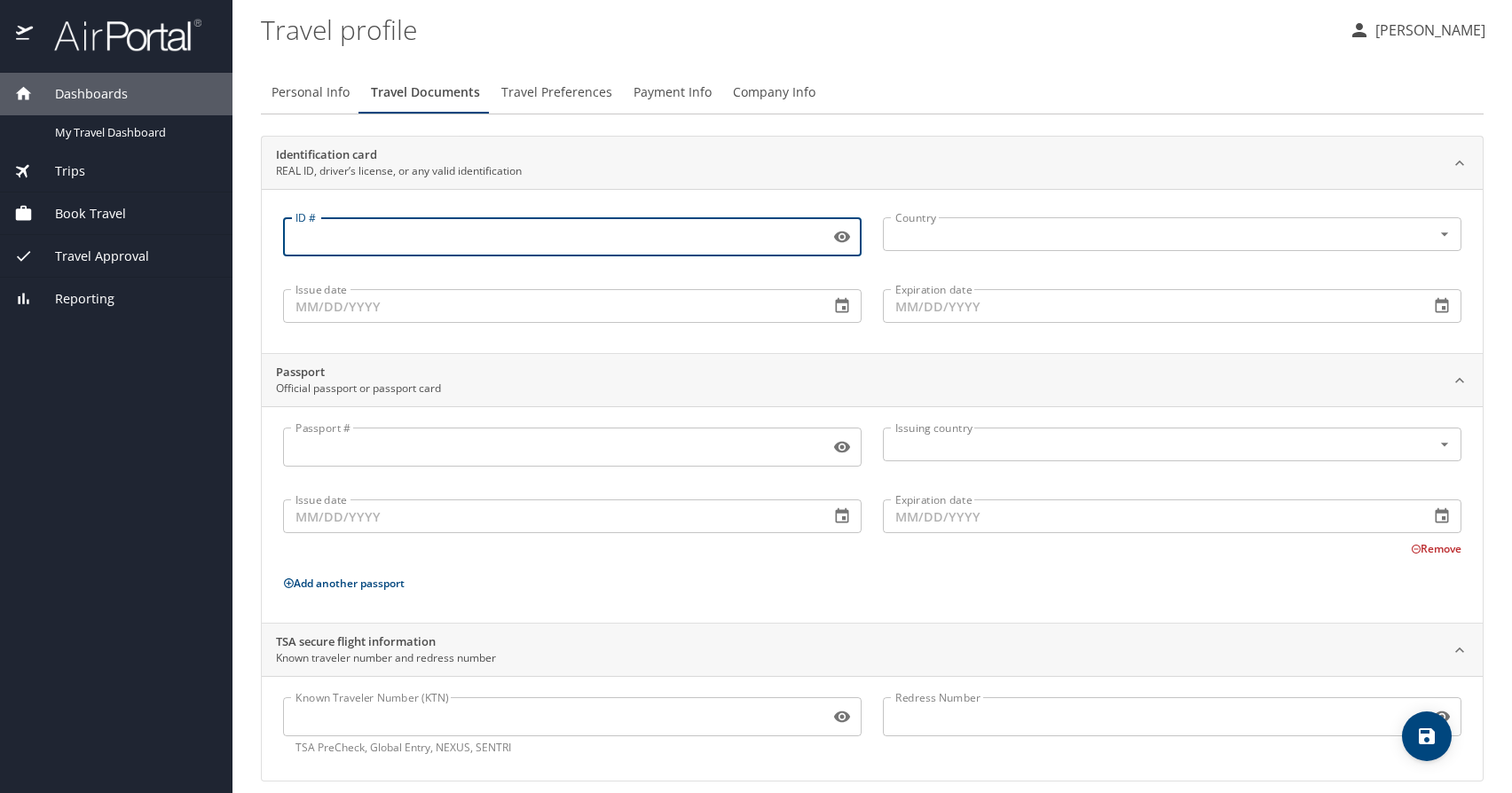
click at [584, 238] on input "ID #" at bounding box center [553, 237] width 540 height 33
type input "Y3566341"
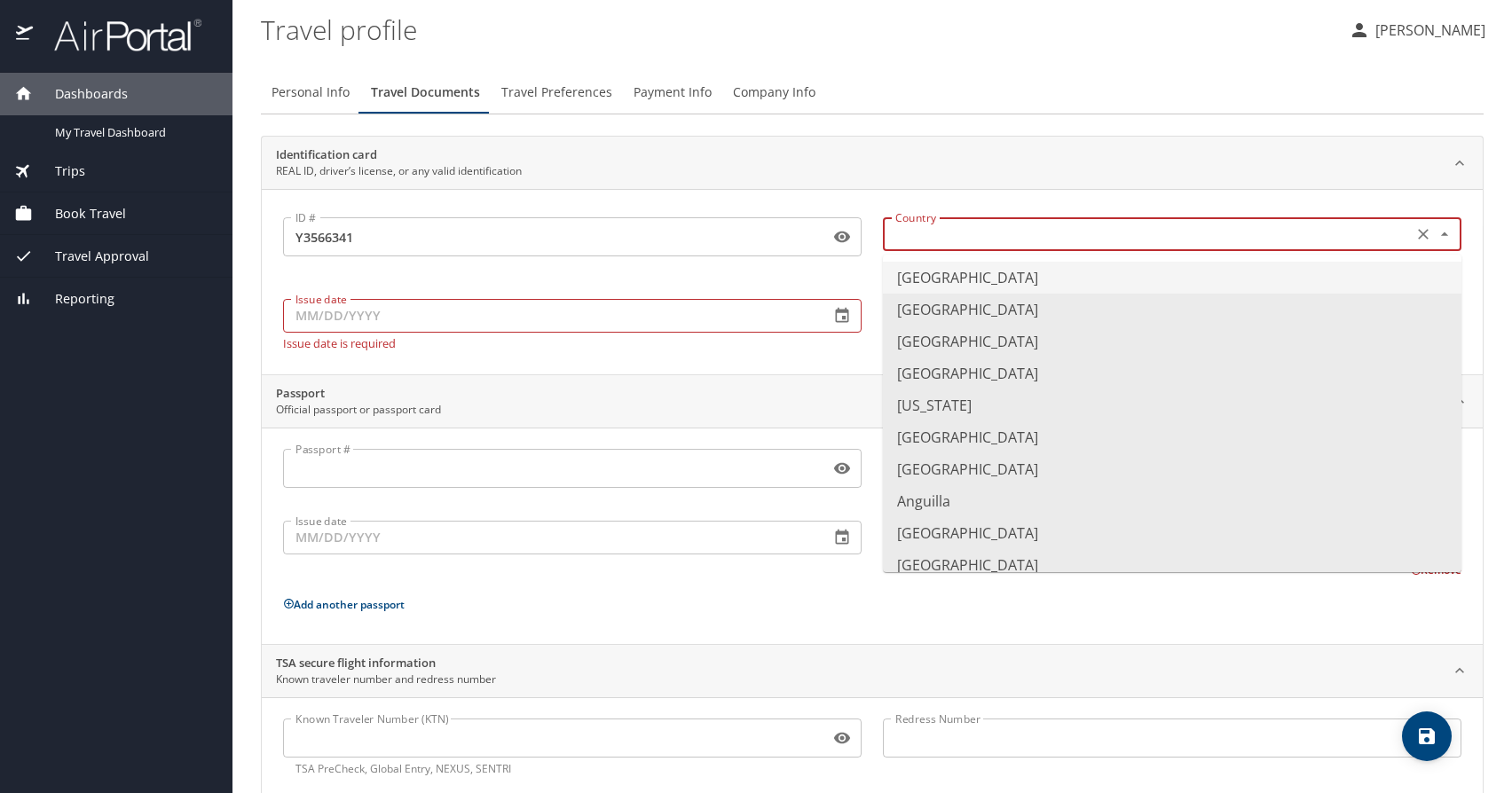
click at [1003, 237] on input "text" at bounding box center [1146, 234] width 516 height 23
click at [1005, 273] on li "United States of America" at bounding box center [1172, 277] width 579 height 32
type input "United States of America"
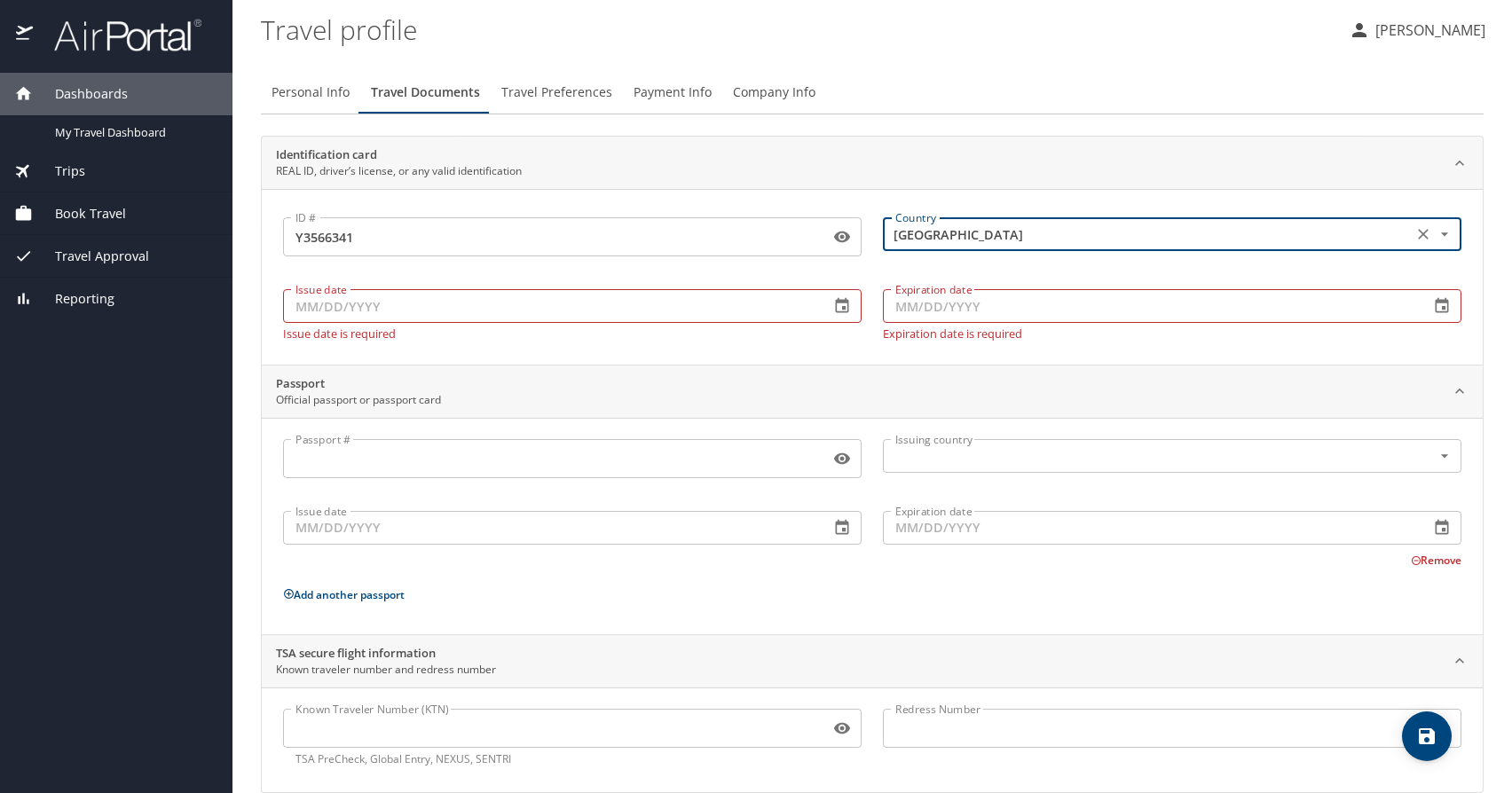
click at [782, 305] on input "Issue date" at bounding box center [549, 306] width 532 height 33
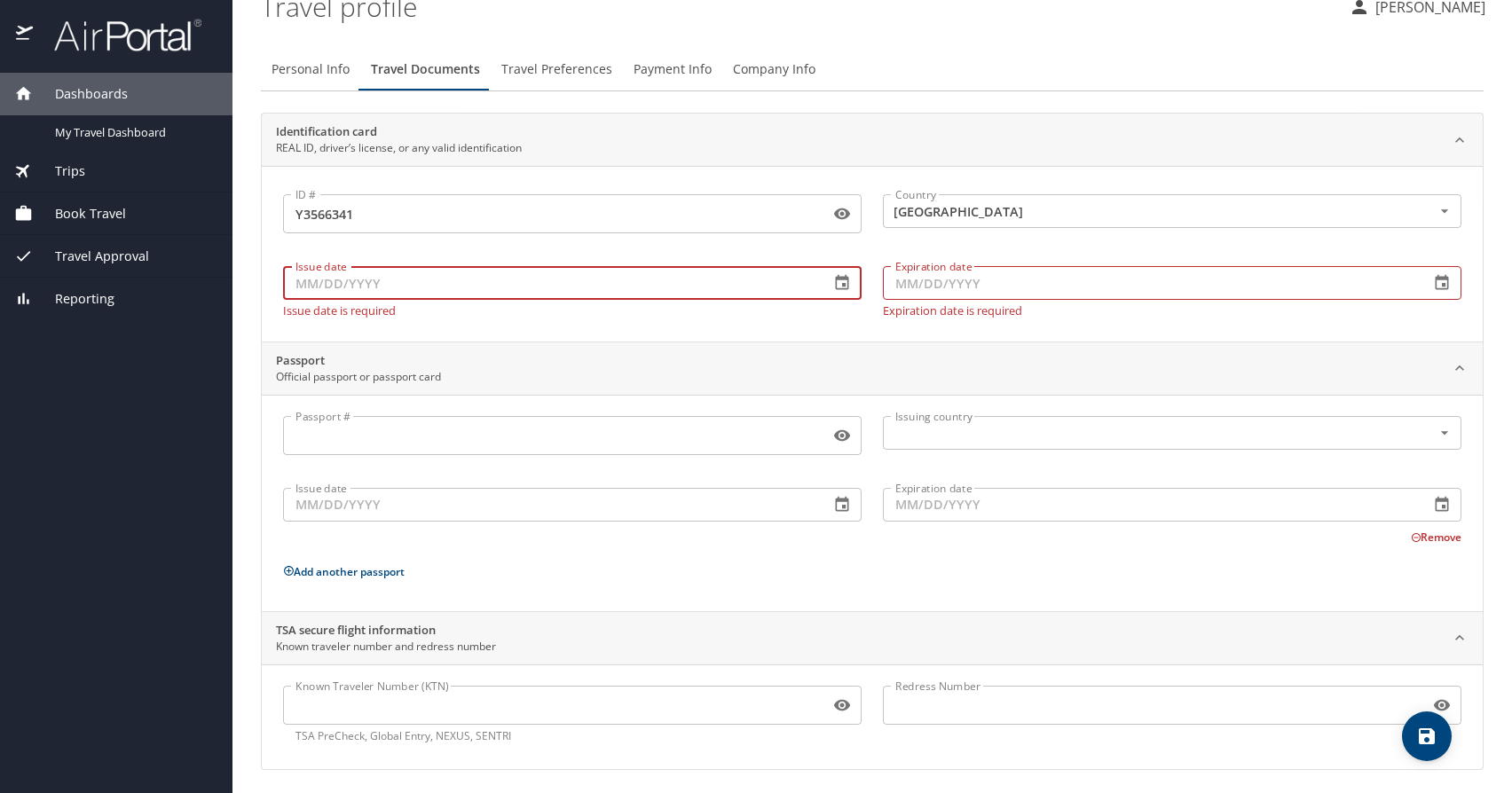
scroll to position [28, 0]
